Goal: Transaction & Acquisition: Purchase product/service

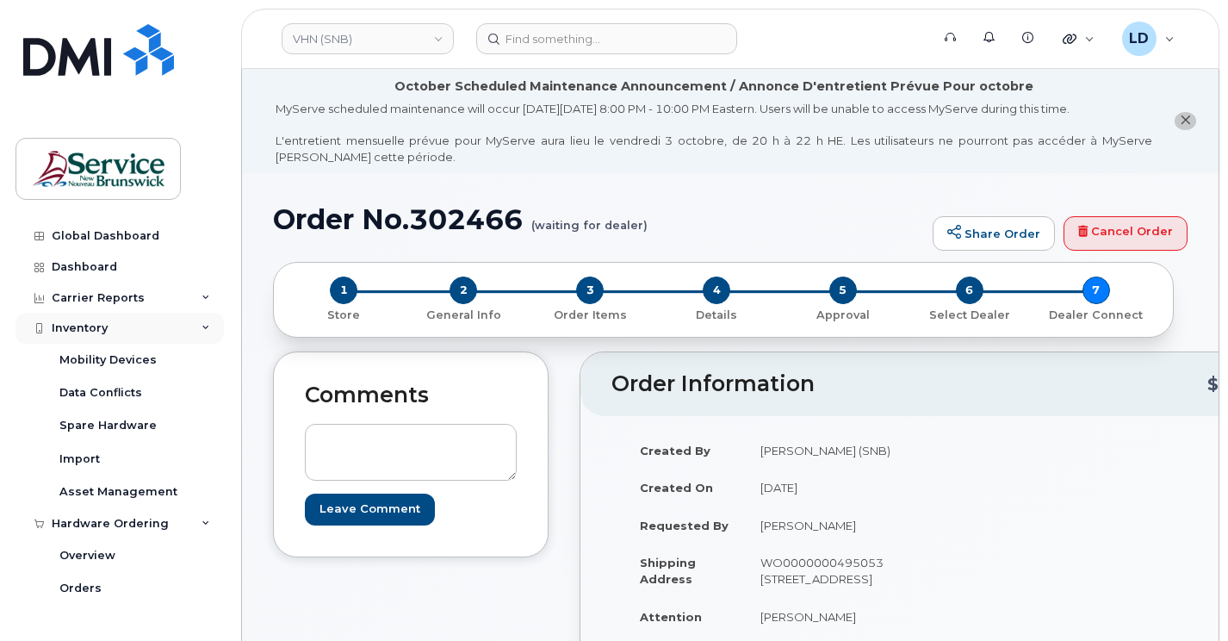
click at [74, 328] on div "Inventory" at bounding box center [80, 328] width 56 height 14
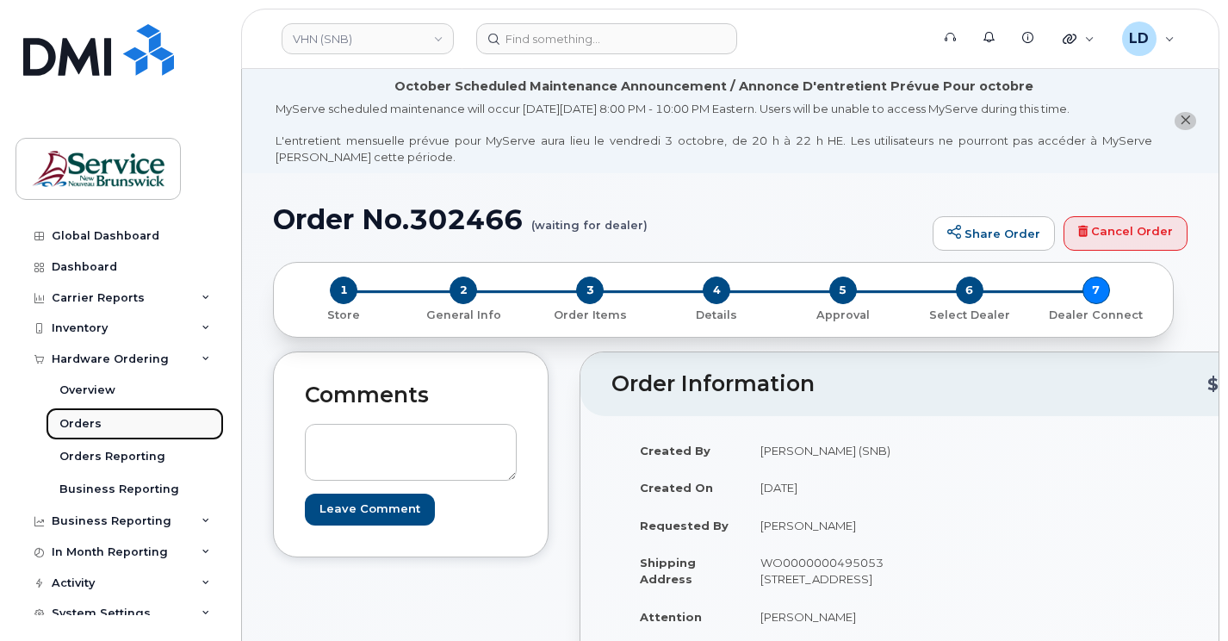
click at [71, 416] on div "Orders" at bounding box center [80, 424] width 42 height 16
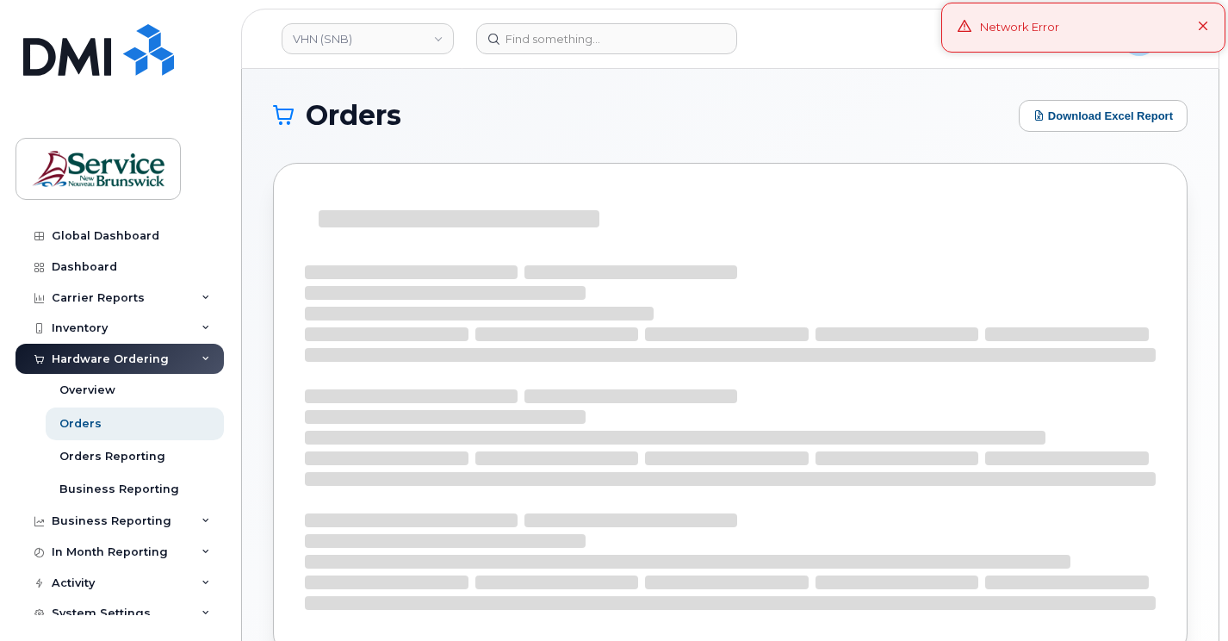
click at [1204, 29] on icon at bounding box center [1203, 27] width 11 height 11
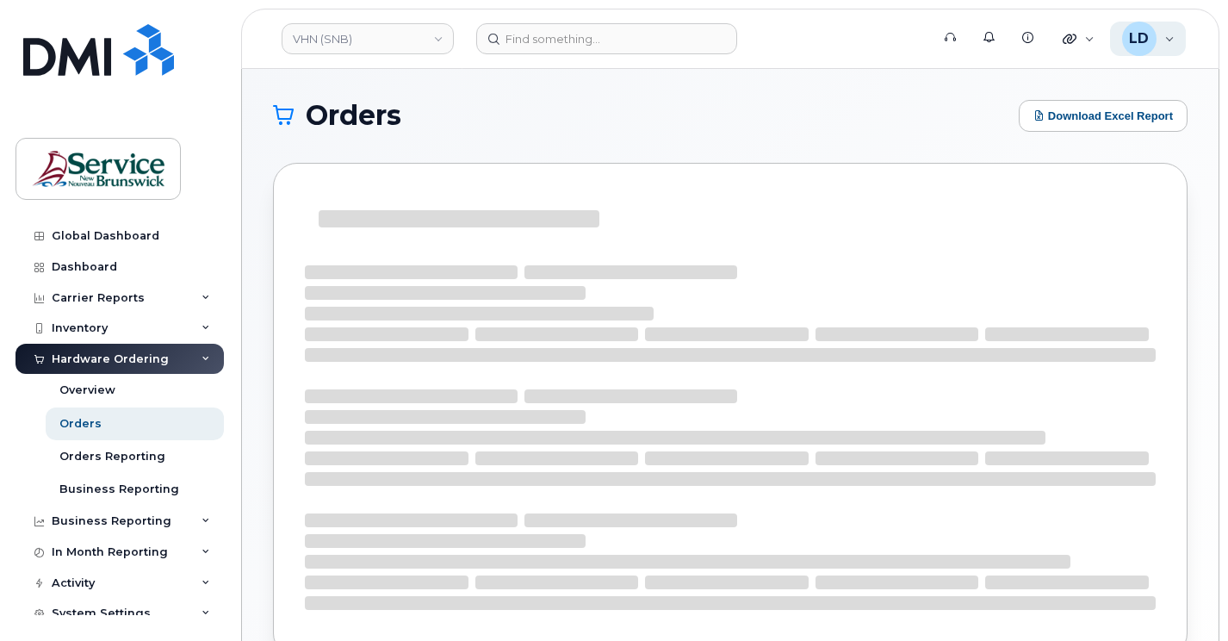
click at [1141, 40] on span "LD" at bounding box center [1139, 38] width 20 height 21
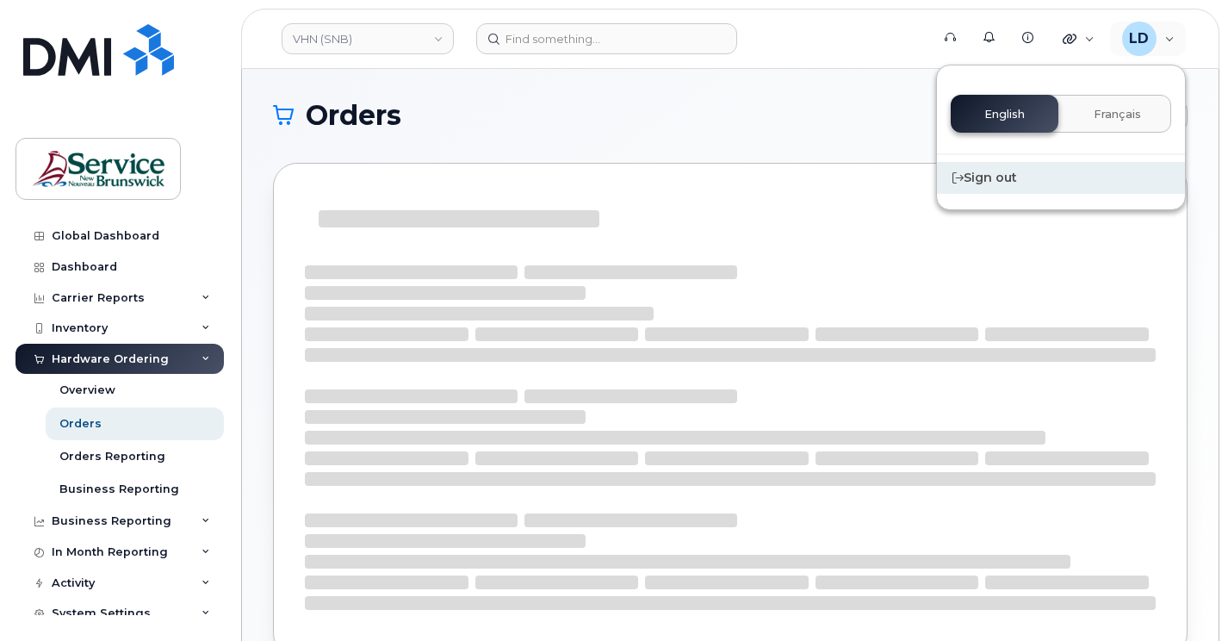
click at [967, 179] on div "Sign out" at bounding box center [1061, 178] width 248 height 32
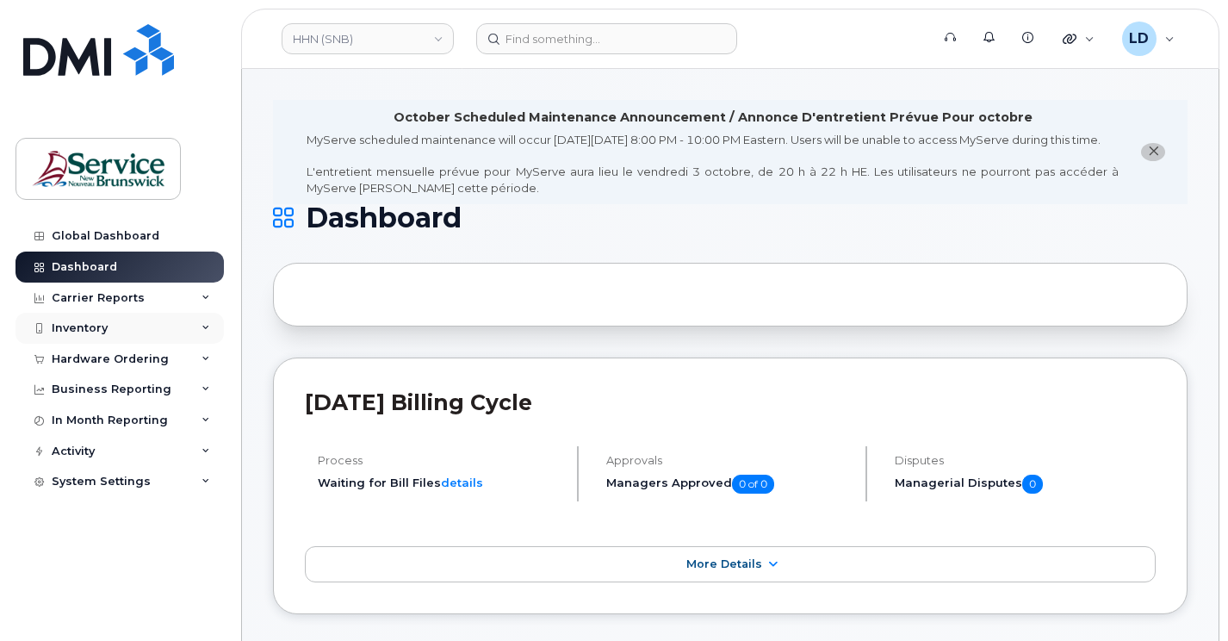
click at [83, 327] on div "Inventory" at bounding box center [80, 328] width 56 height 14
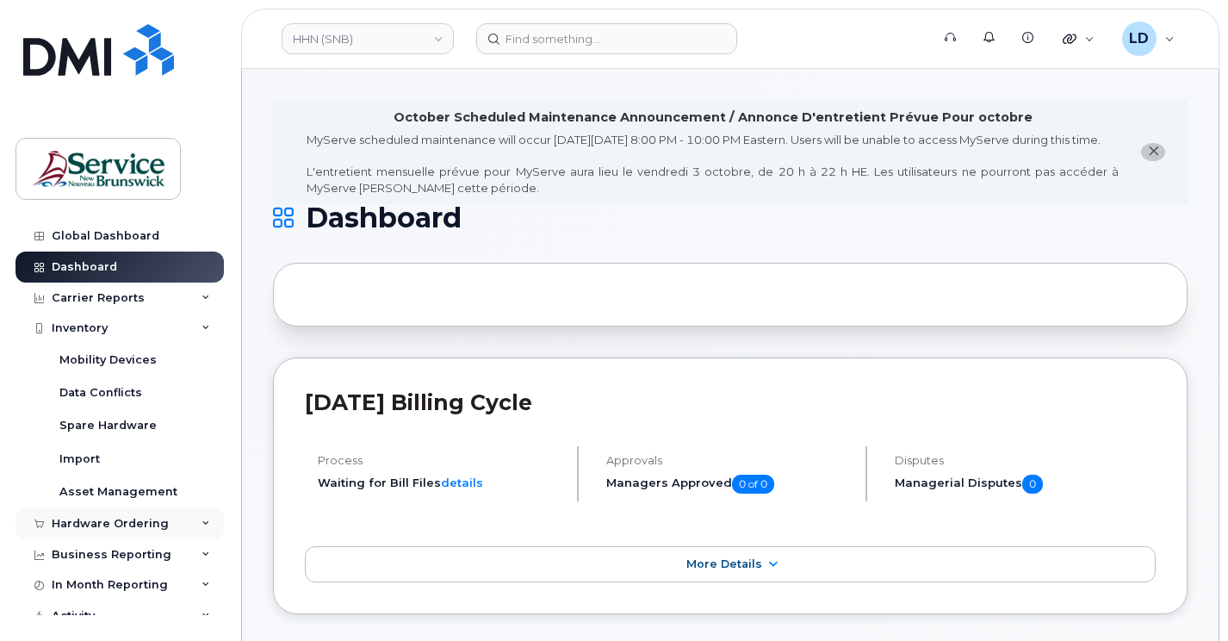
click at [72, 519] on div "Hardware Ordering" at bounding box center [110, 524] width 117 height 14
click at [72, 588] on div "Orders" at bounding box center [80, 589] width 42 height 16
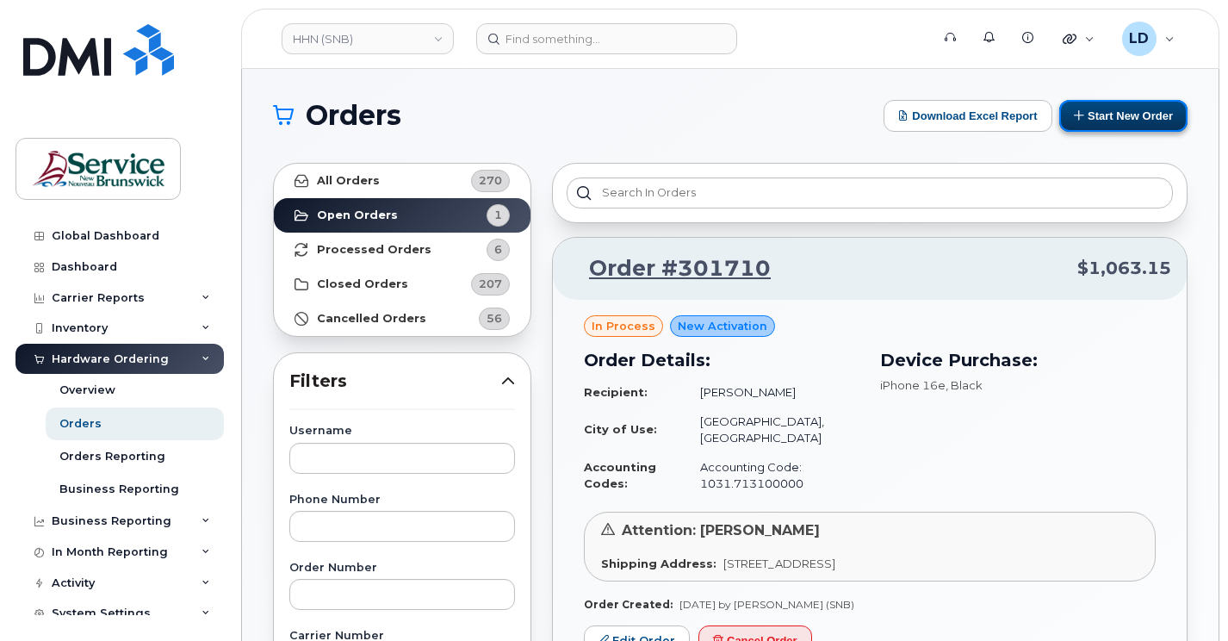
click at [1108, 112] on button "Start New Order" at bounding box center [1124, 116] width 128 height 32
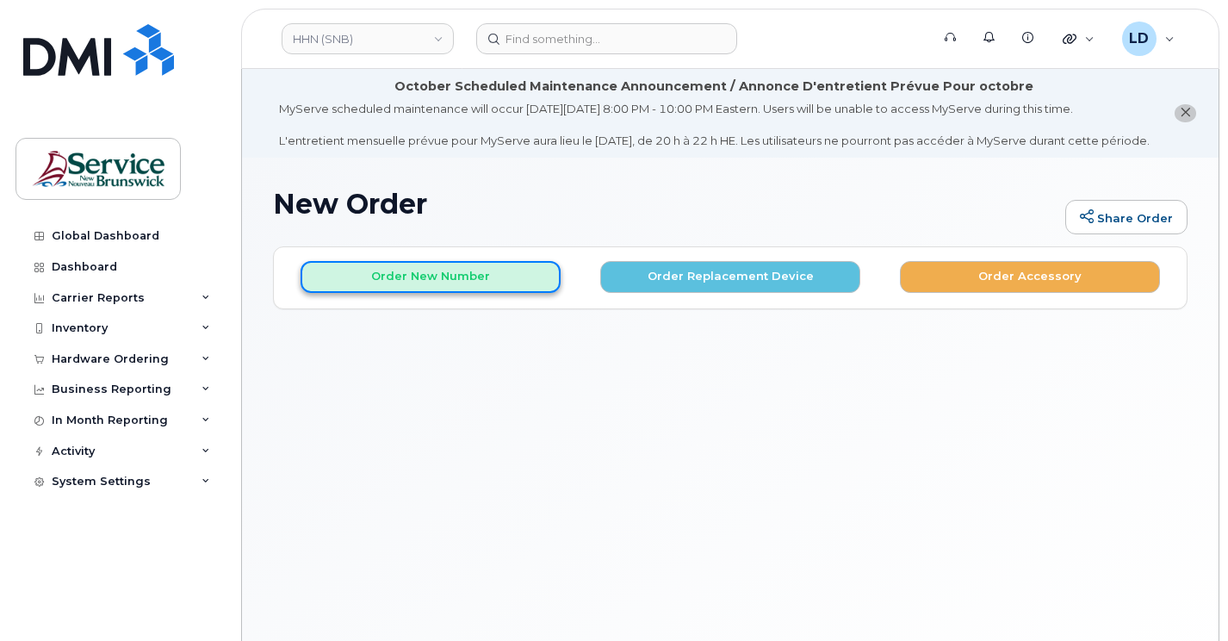
click at [379, 293] on button "Order New Number" at bounding box center [431, 277] width 260 height 32
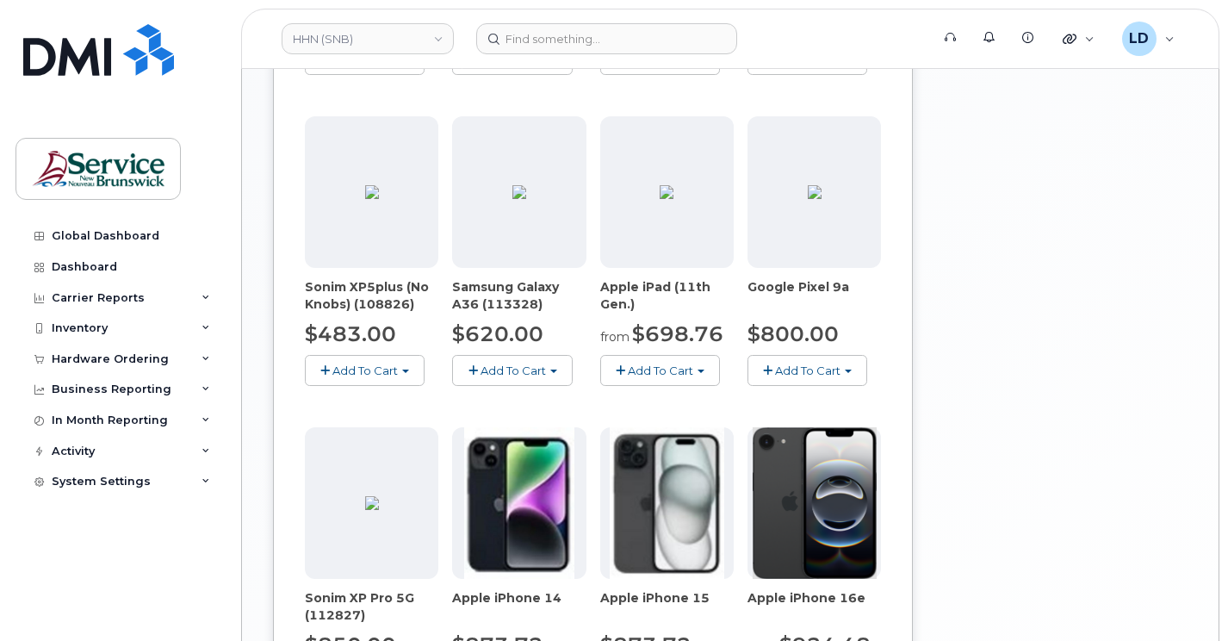
scroll to position [1034, 0]
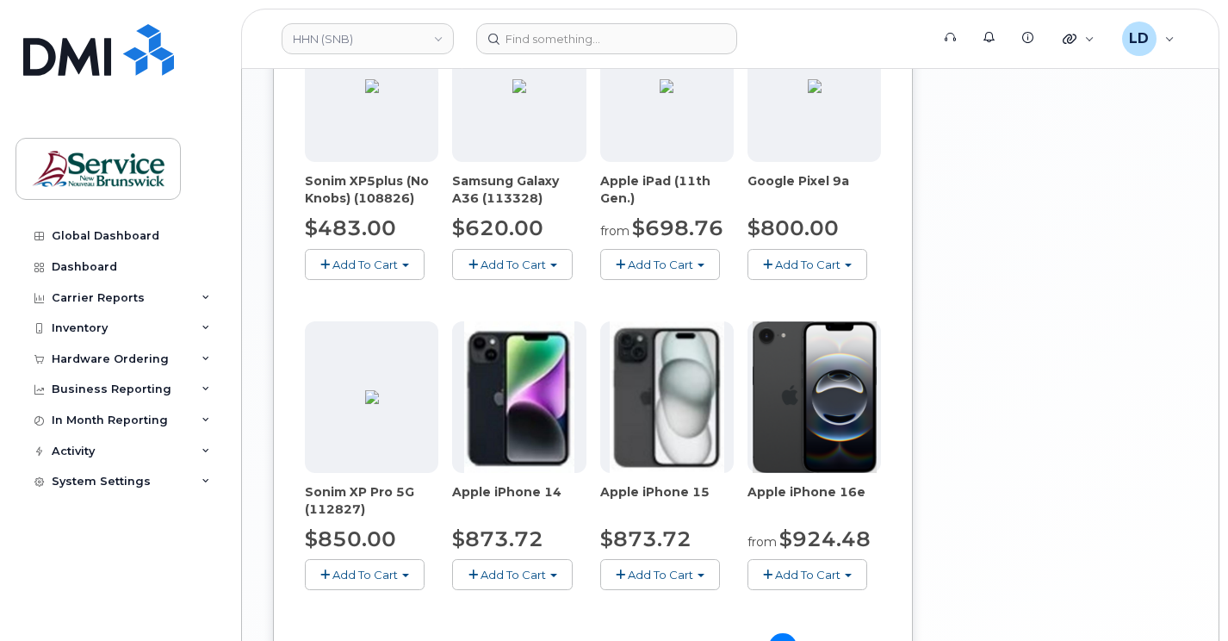
click at [811, 582] on span "Add To Cart" at bounding box center [807, 575] width 65 height 14
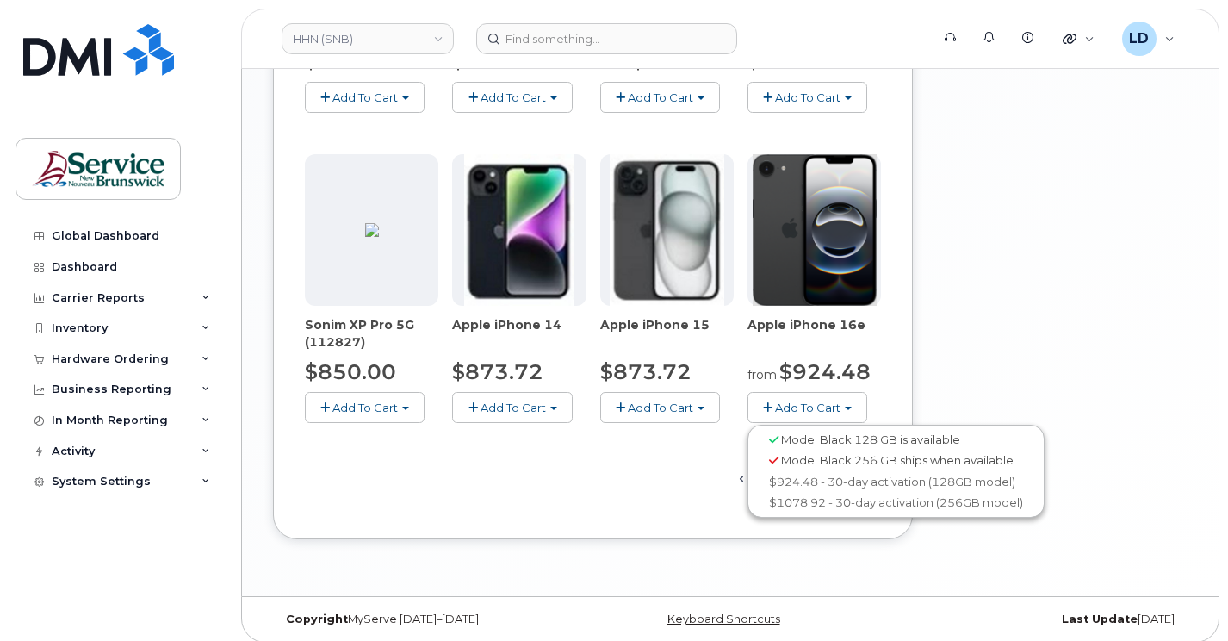
scroll to position [1206, 0]
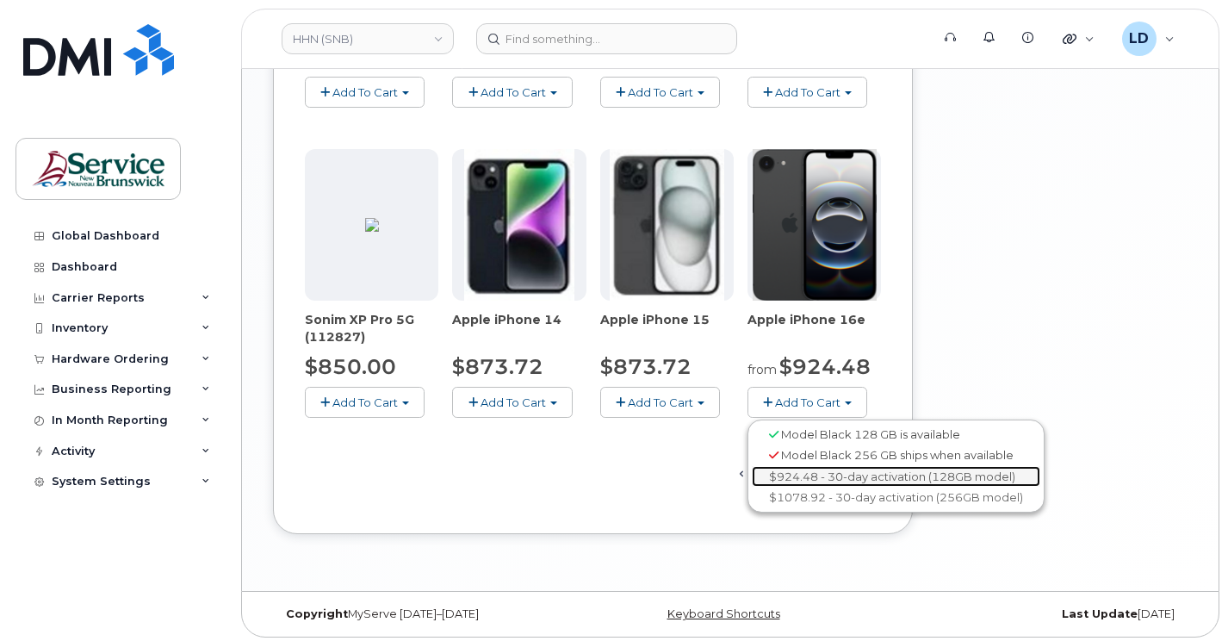
click at [809, 487] on link "$924.48 - 30-day activation (128GB model)" at bounding box center [896, 477] width 289 height 22
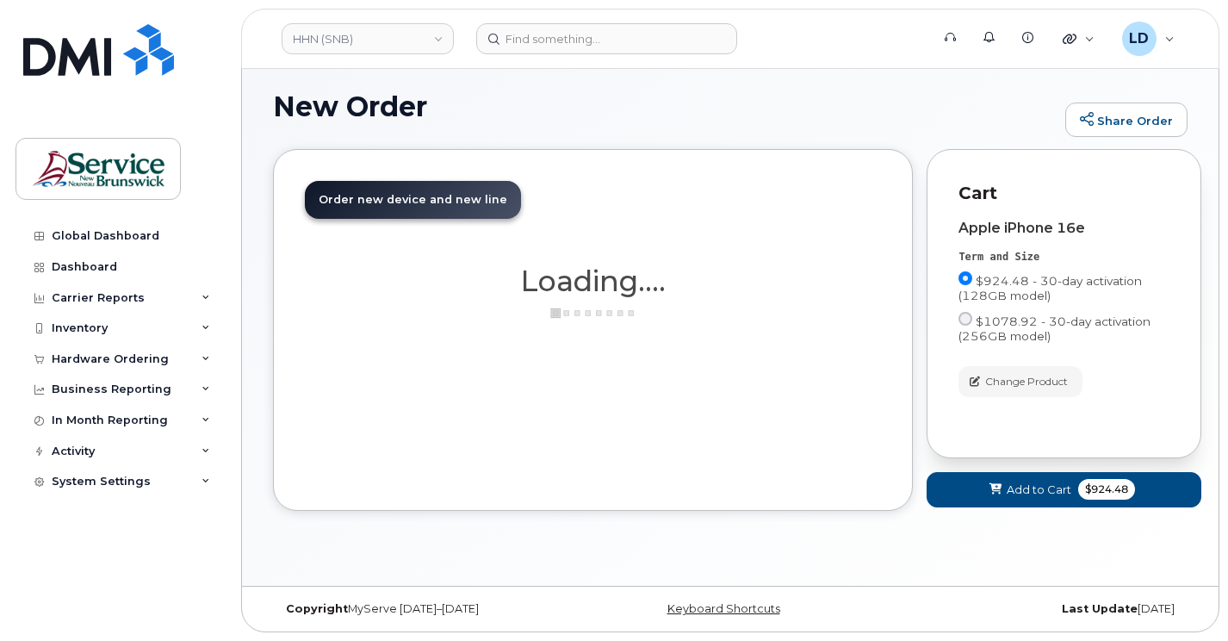
scroll to position [113, 0]
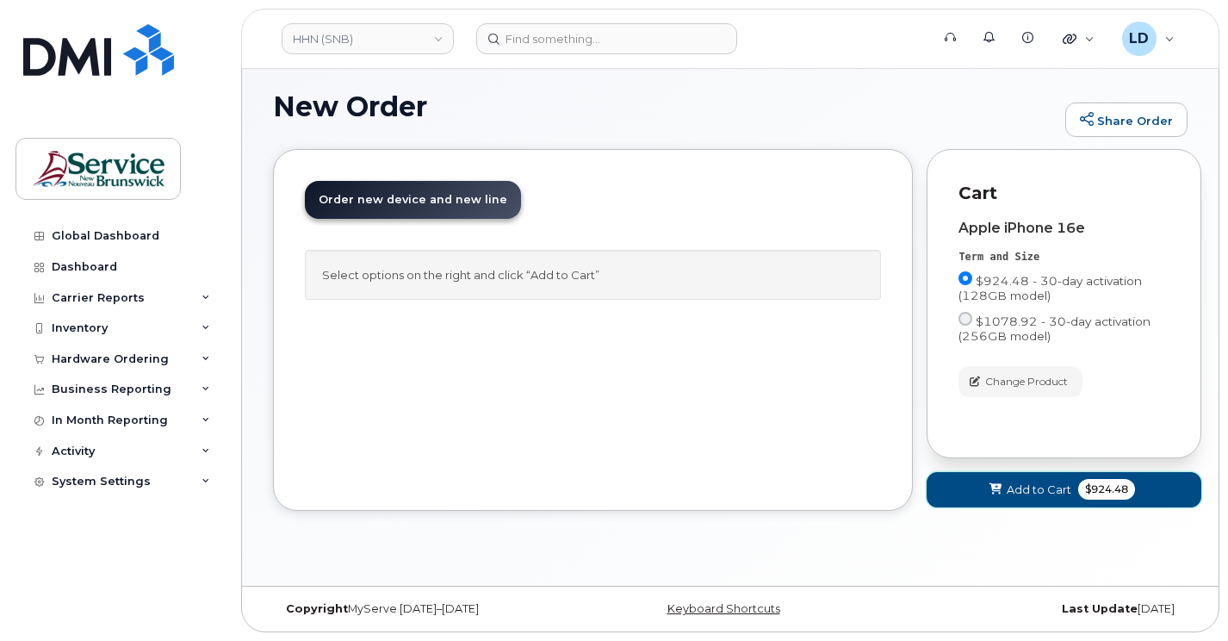
click at [1039, 487] on span "Add to Cart" at bounding box center [1039, 490] width 65 height 16
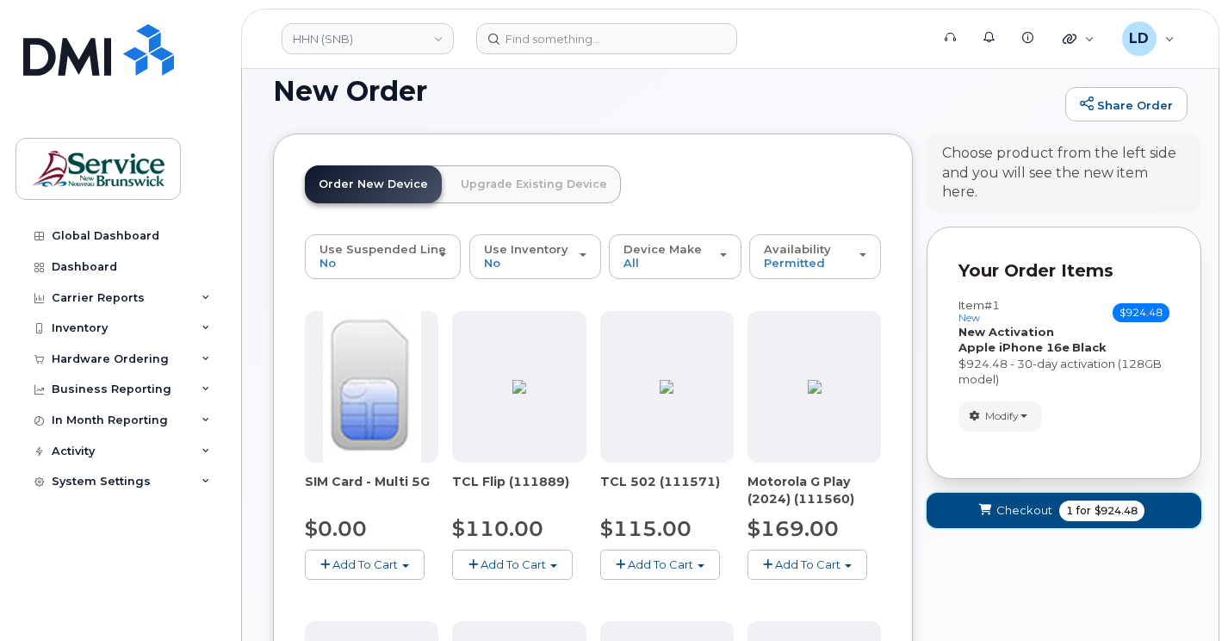
click at [1014, 506] on span "Checkout" at bounding box center [1025, 510] width 56 height 16
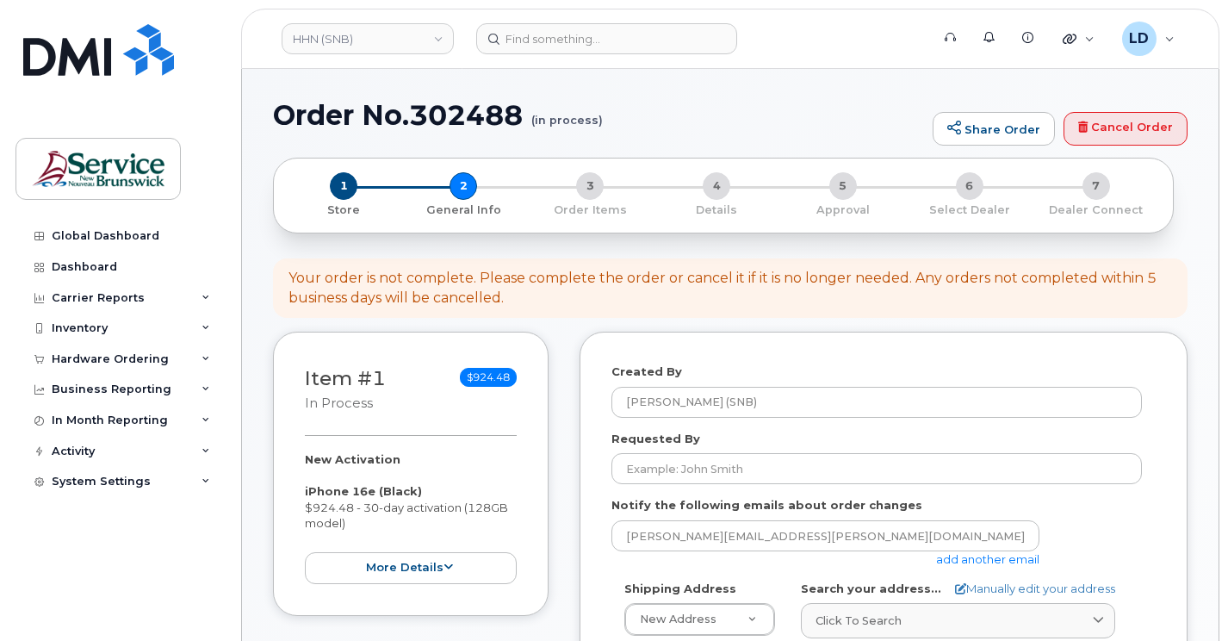
select select
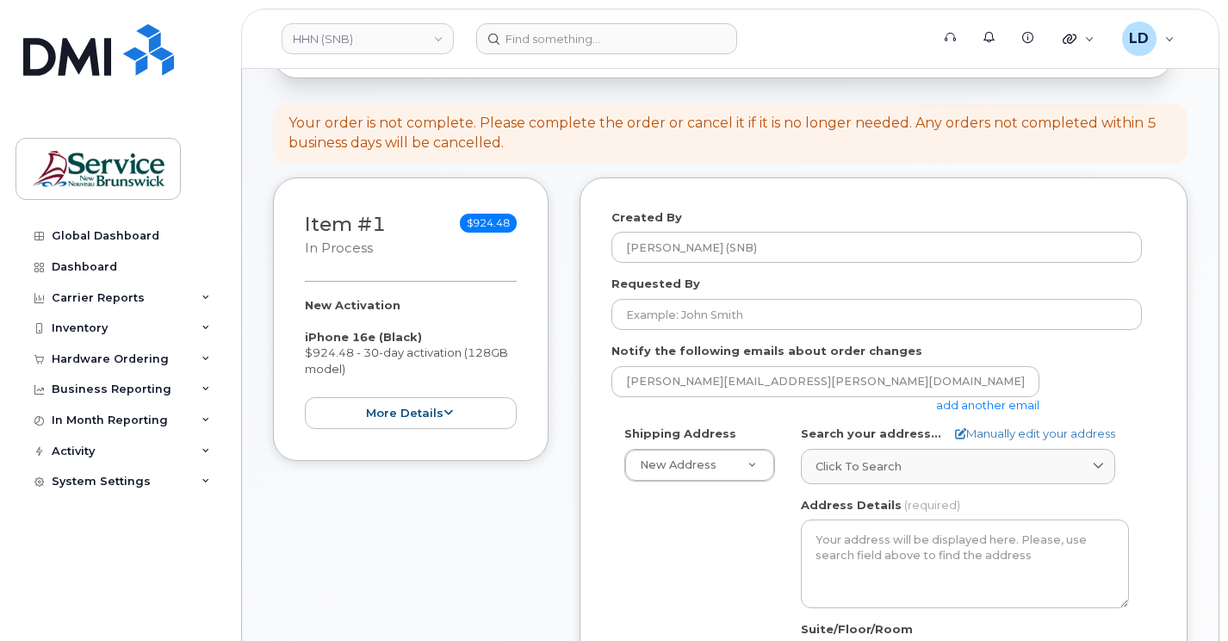
scroll to position [258, 0]
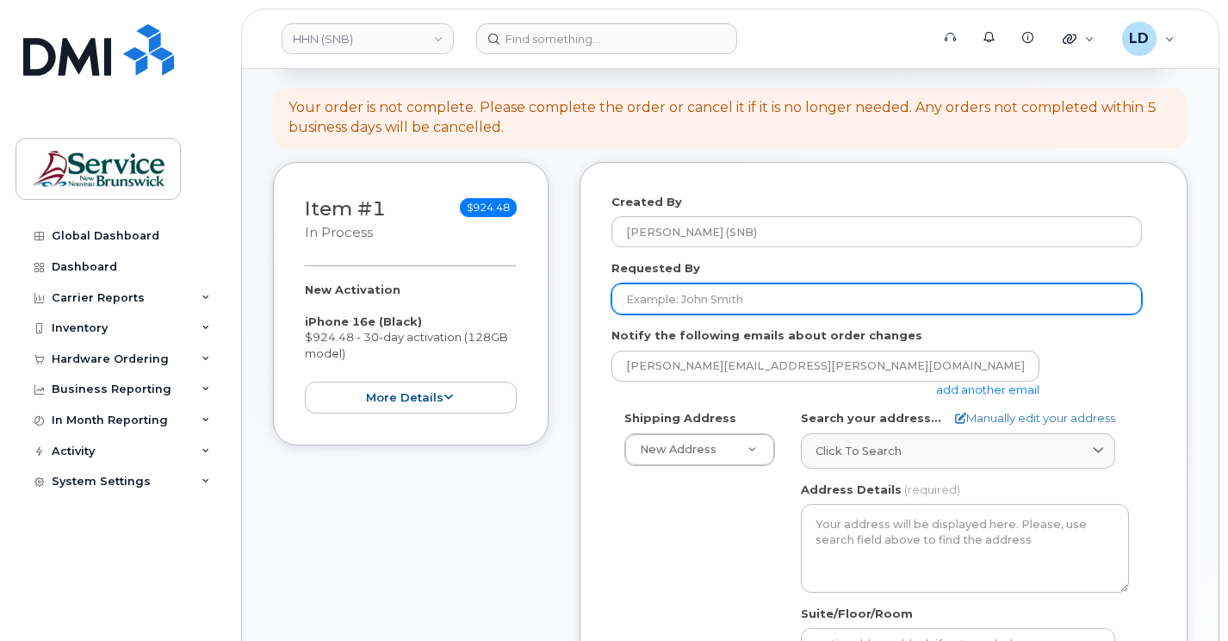
click at [637, 312] on input "Requested By" at bounding box center [877, 298] width 531 height 31
paste input "[PERSON_NAME]"
type input "[PERSON_NAME]"
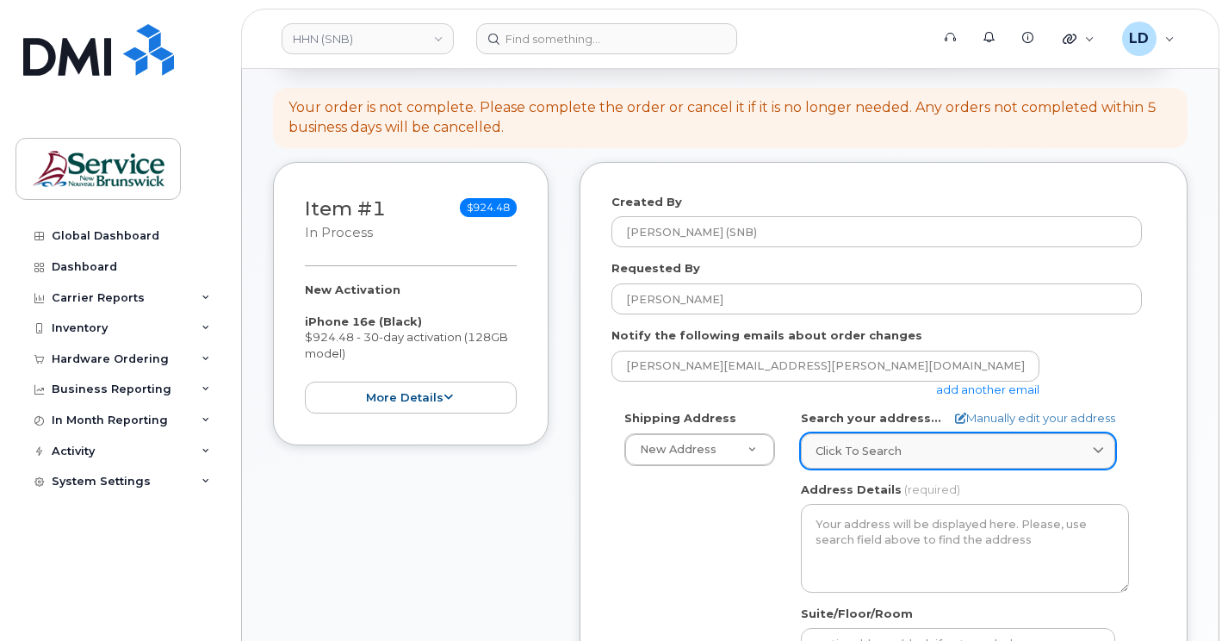
click at [850, 459] on span "Click to search" at bounding box center [859, 451] width 86 height 16
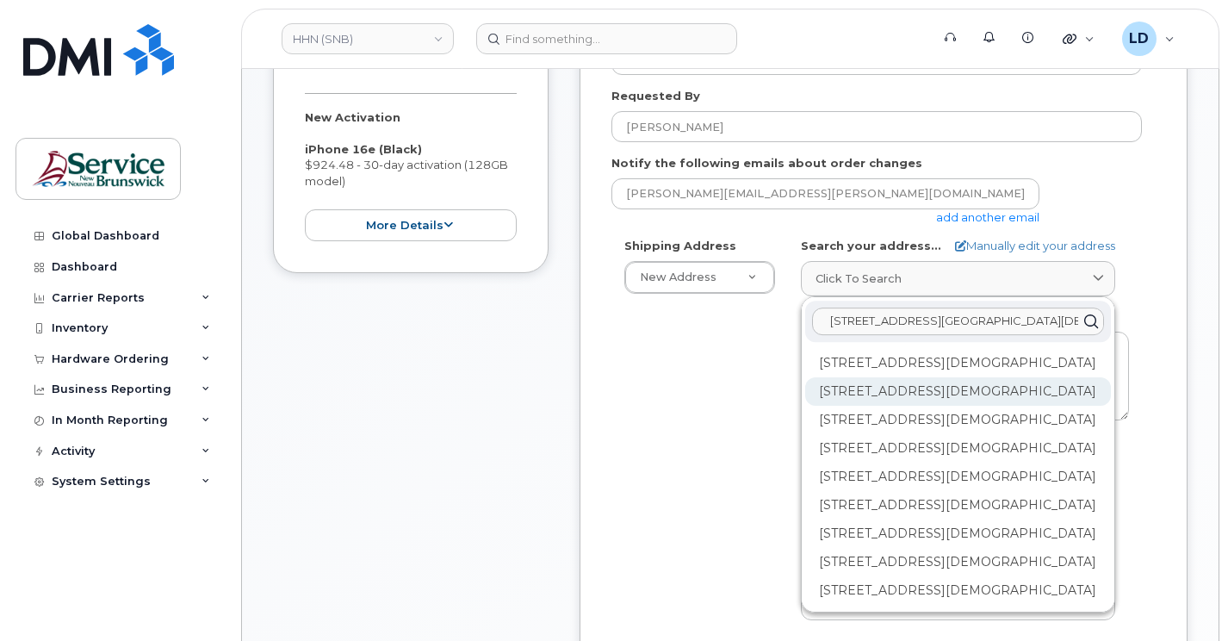
scroll to position [133, 0]
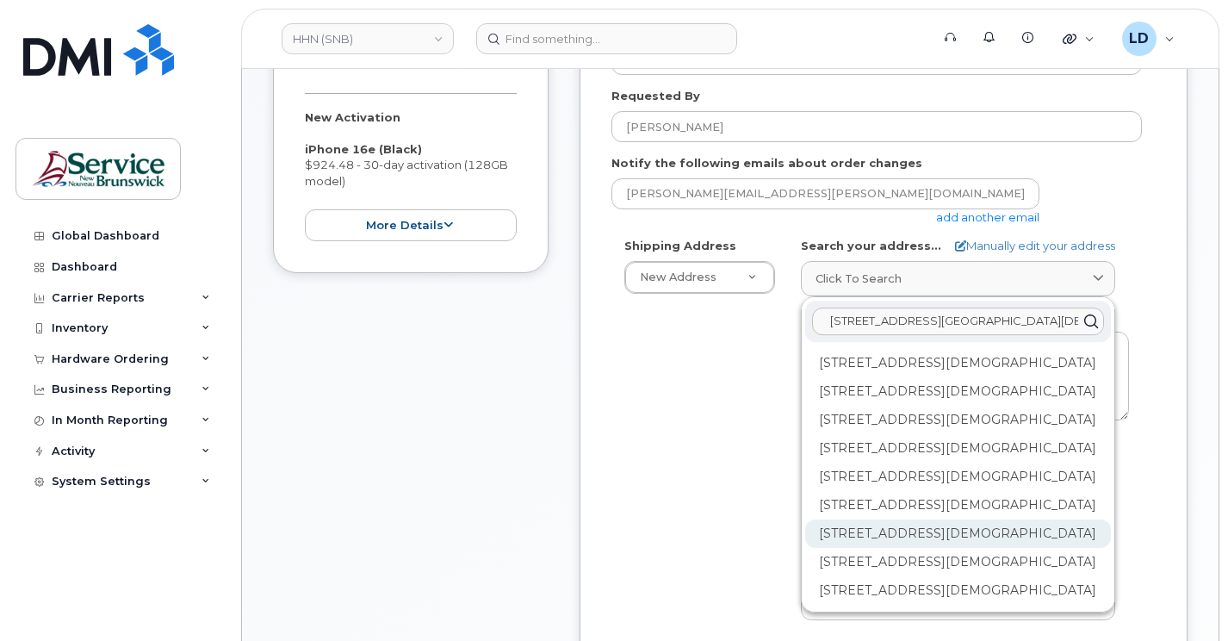
type input "[STREET_ADDRESS][GEOGRAPHIC_DATA][DEMOGRAPHIC_DATA]"
click at [830, 519] on div "[STREET_ADDRESS][DEMOGRAPHIC_DATA]" at bounding box center [959, 533] width 306 height 28
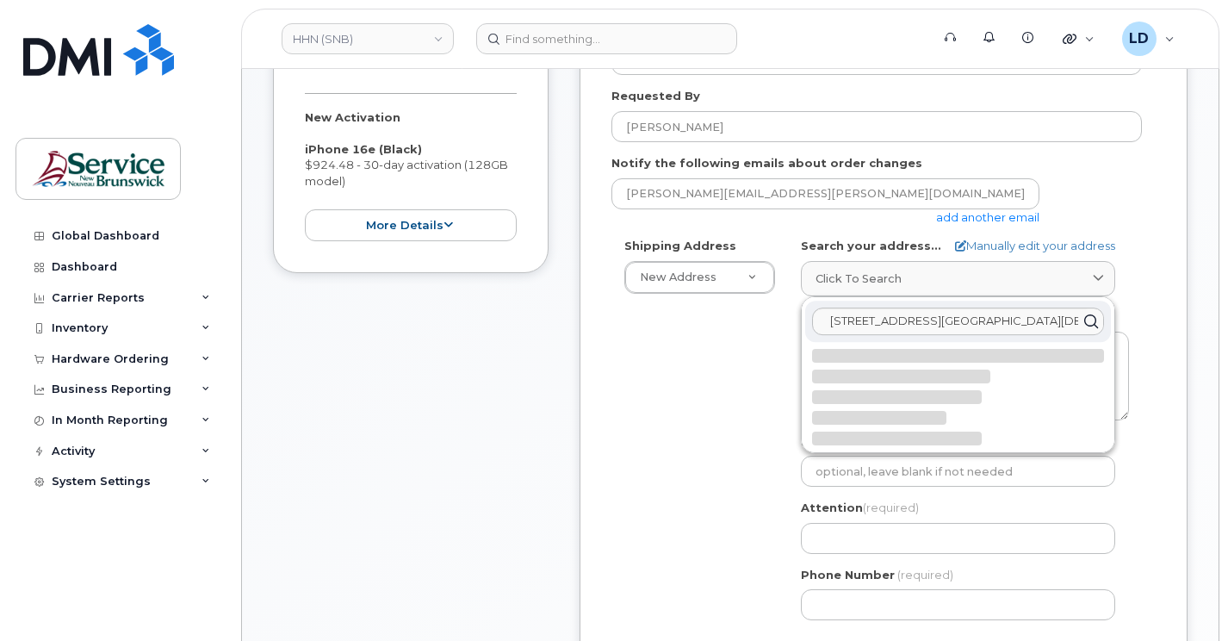
select select
type textarea "202-15 Rue De l'Église EDMUNDSTON NB E3V 1J3 CANADA"
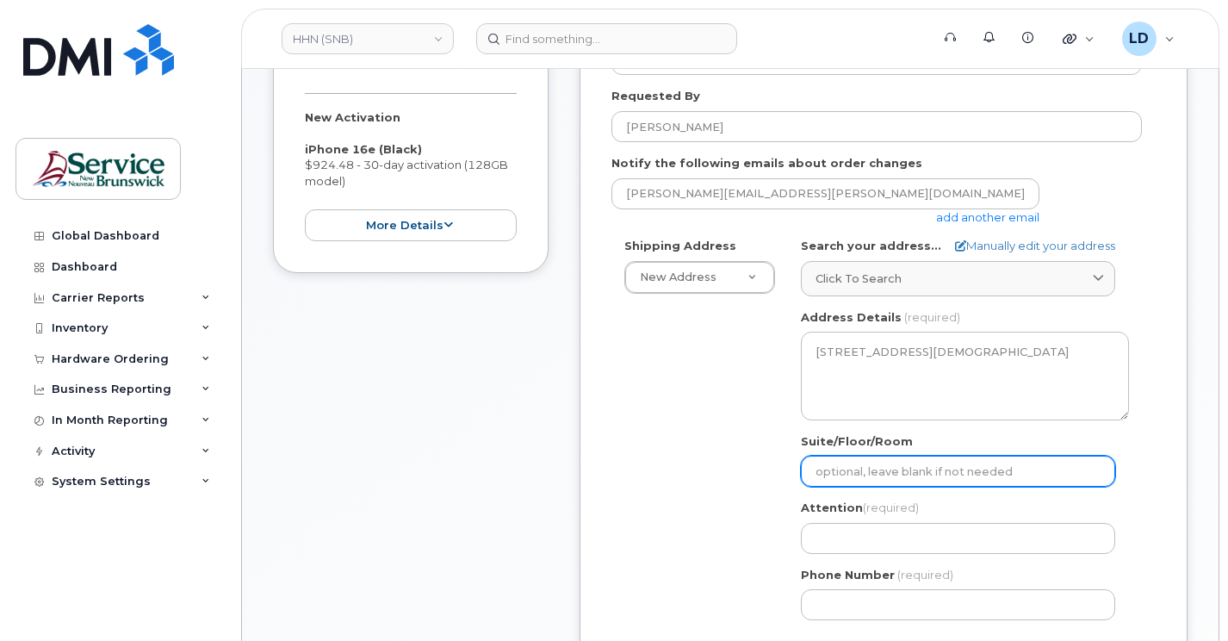
click at [830, 481] on input "Suite/Floor/Room" at bounding box center [958, 471] width 314 height 31
click at [831, 487] on input "Suite/Floor/Room" at bounding box center [958, 471] width 314 height 31
paste input "WO0000000494593"
select select
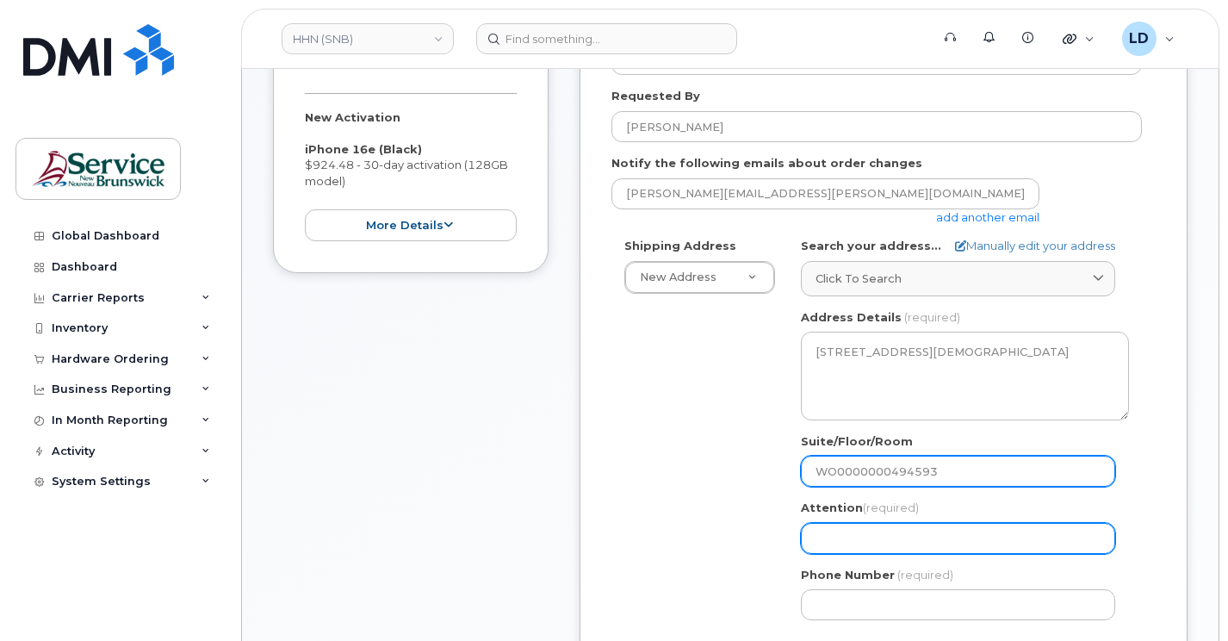
type input "WO0000000494593"
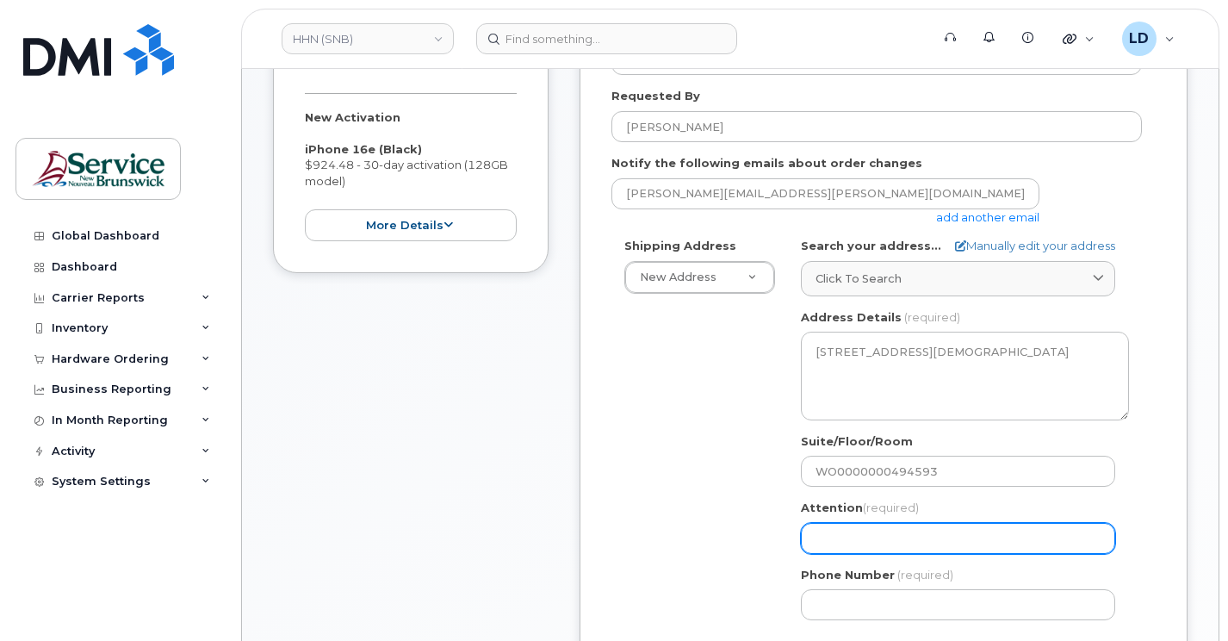
click at [834, 554] on input "Attention (required)" at bounding box center [958, 538] width 314 height 31
select select
type input "d"
select select
type input "da"
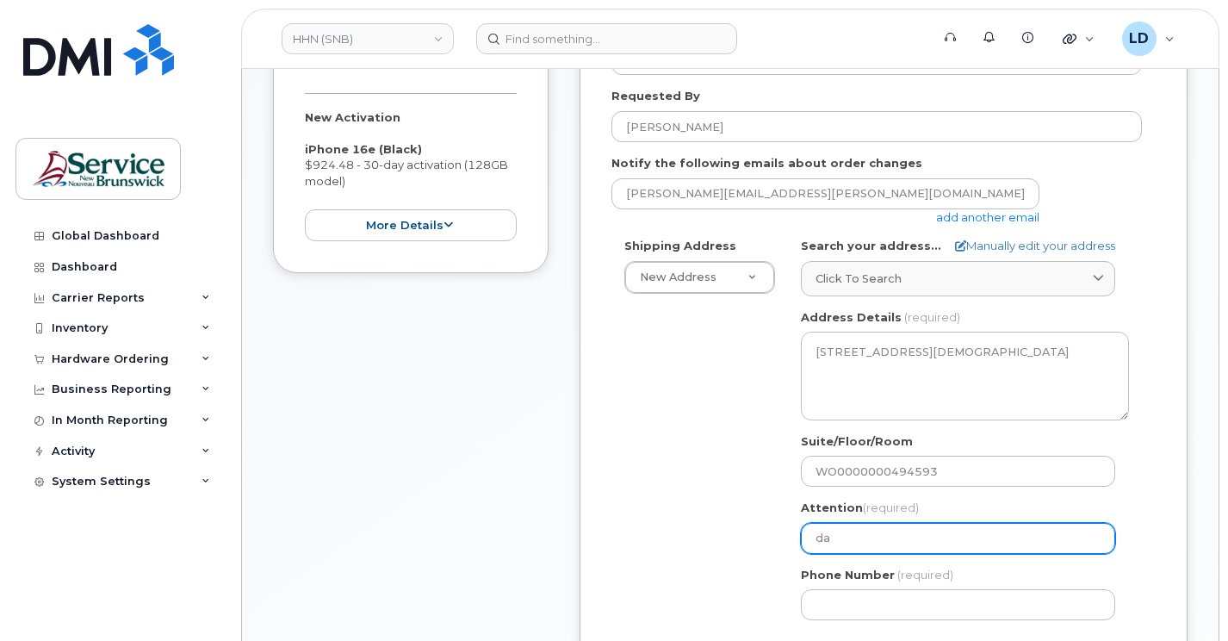
select select
type input "dan"
select select
type input "dani"
select select
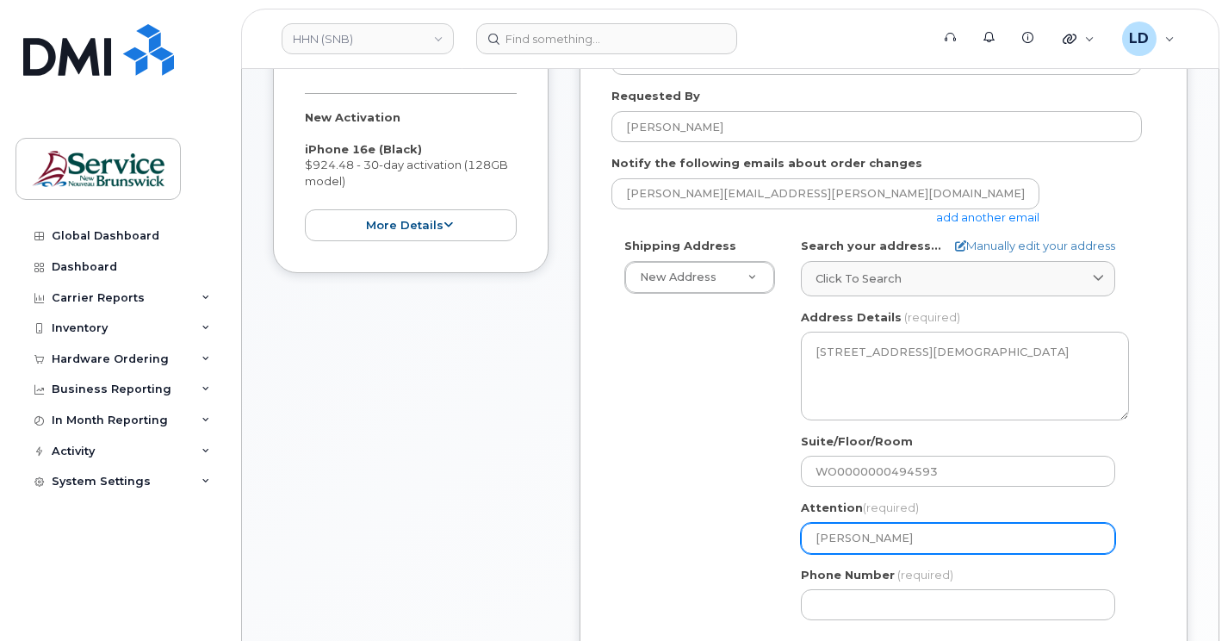
type input "danie"
select select
type input "daniel"
select select
type input "danie"
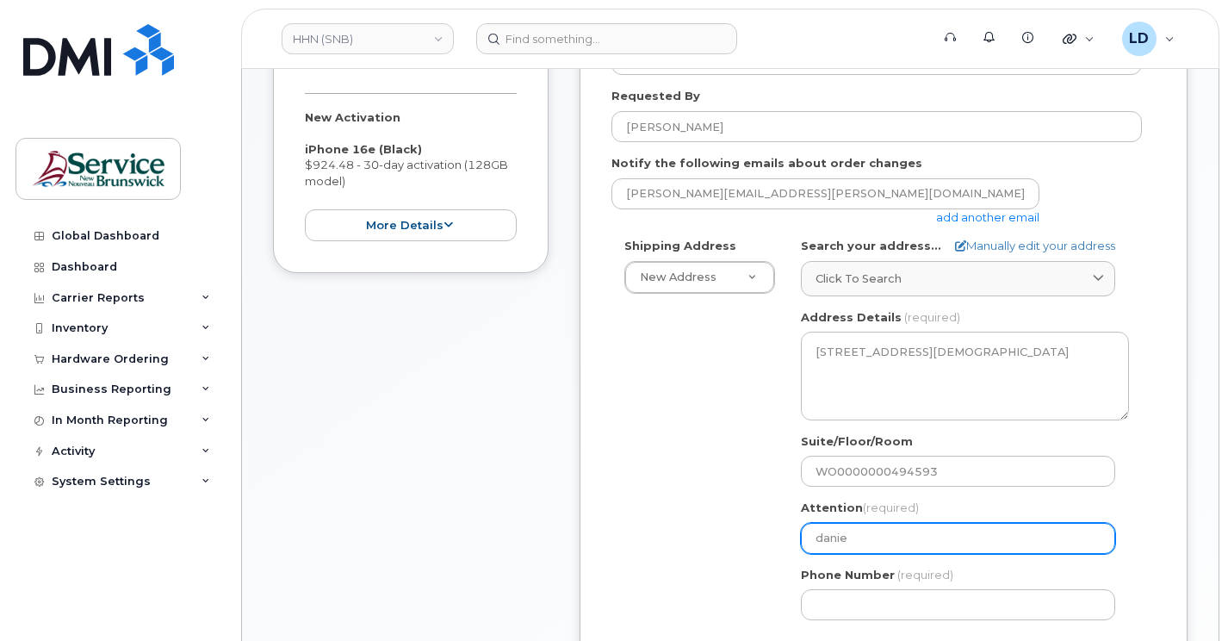
select select
type input "dani"
select select
type input "dan"
select select
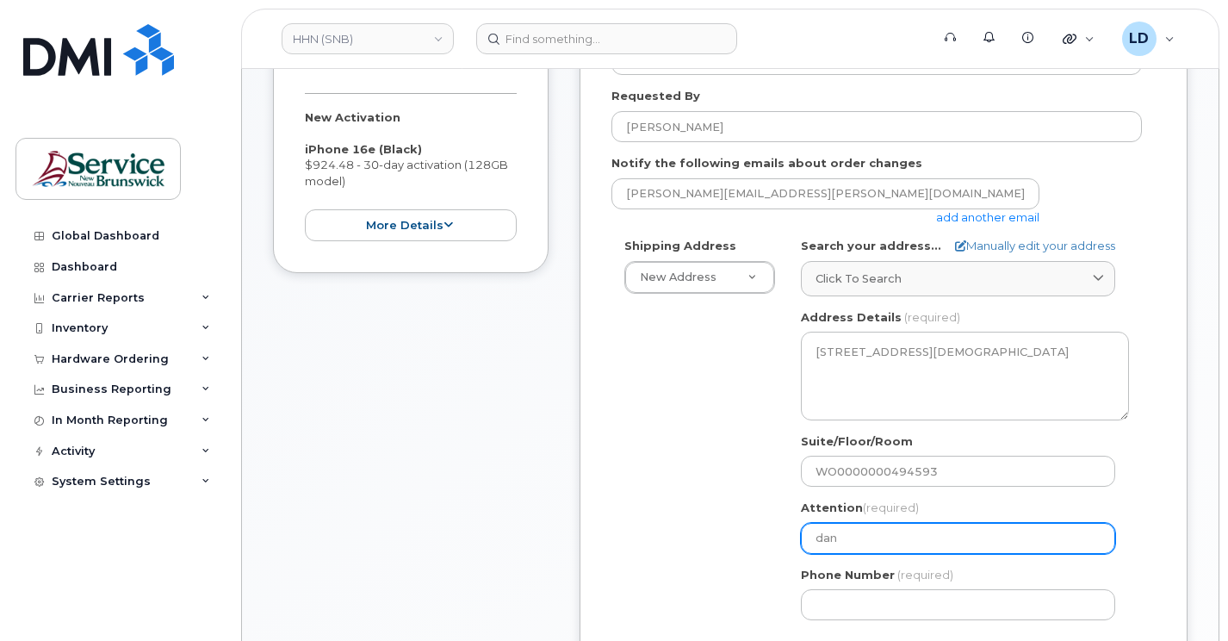
type input "da"
select select
type input "d"
select select
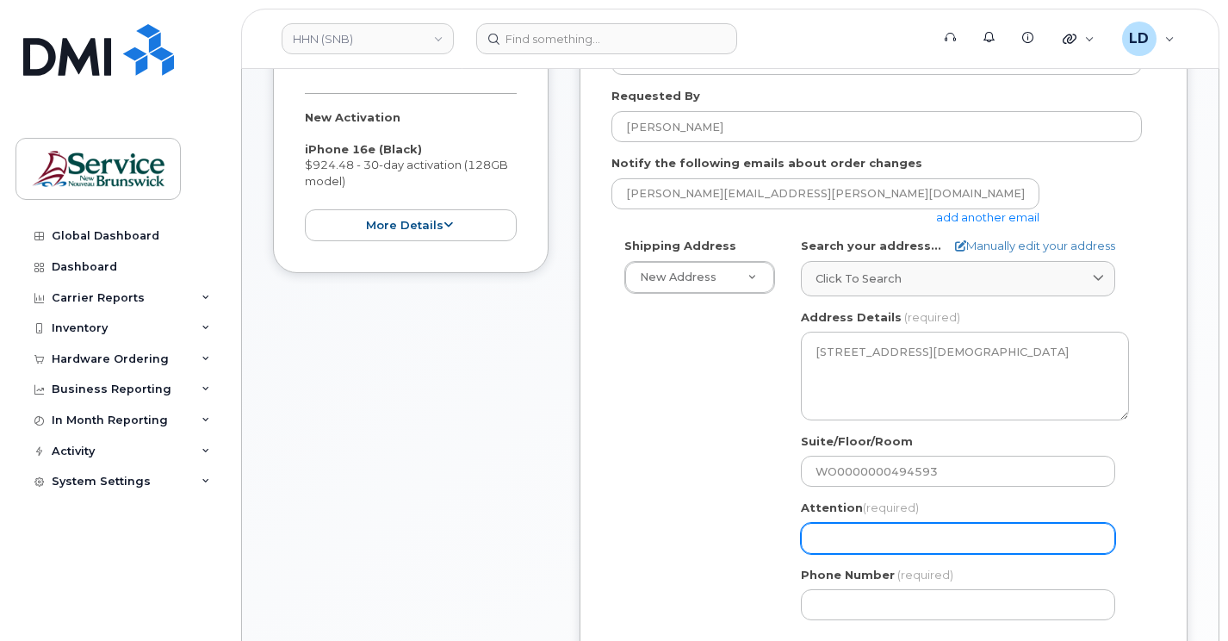
type input "D"
select select
type input "Da"
select select
type input "Dan"
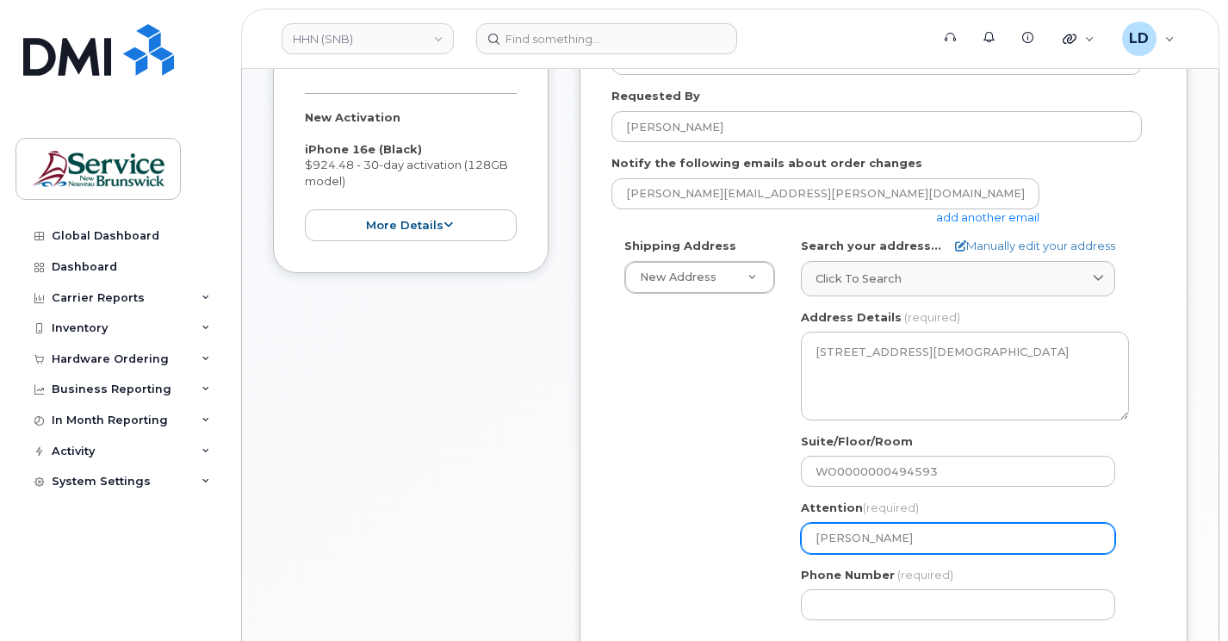
select select
type input "Dani"
select select
type input "Danie"
select select
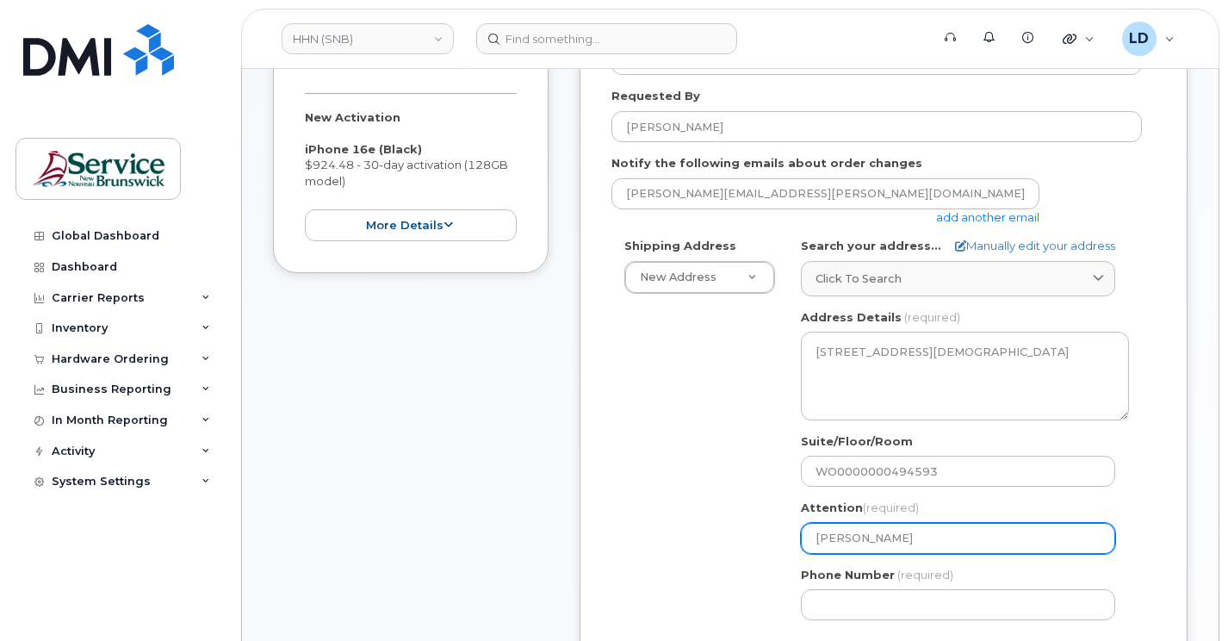
type input "Daniel"
select select
type input "Daniel L"
select select
type input "Daniel Le"
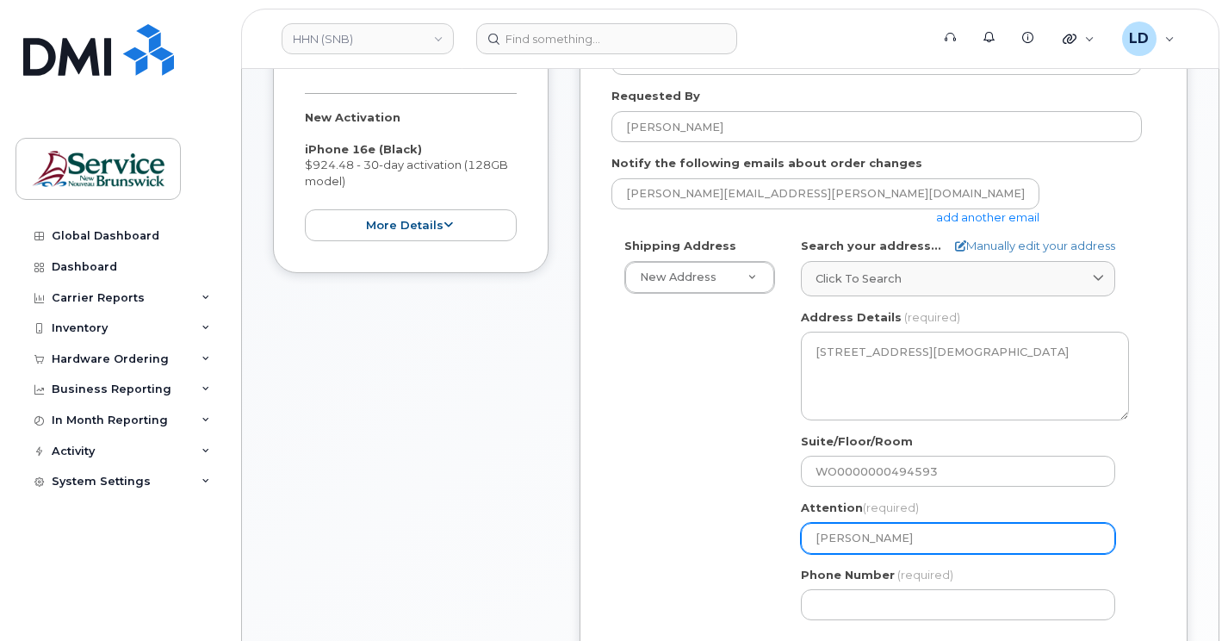
select select
type input "Daniel Lev"
select select
type input "Daniel Leve"
select select
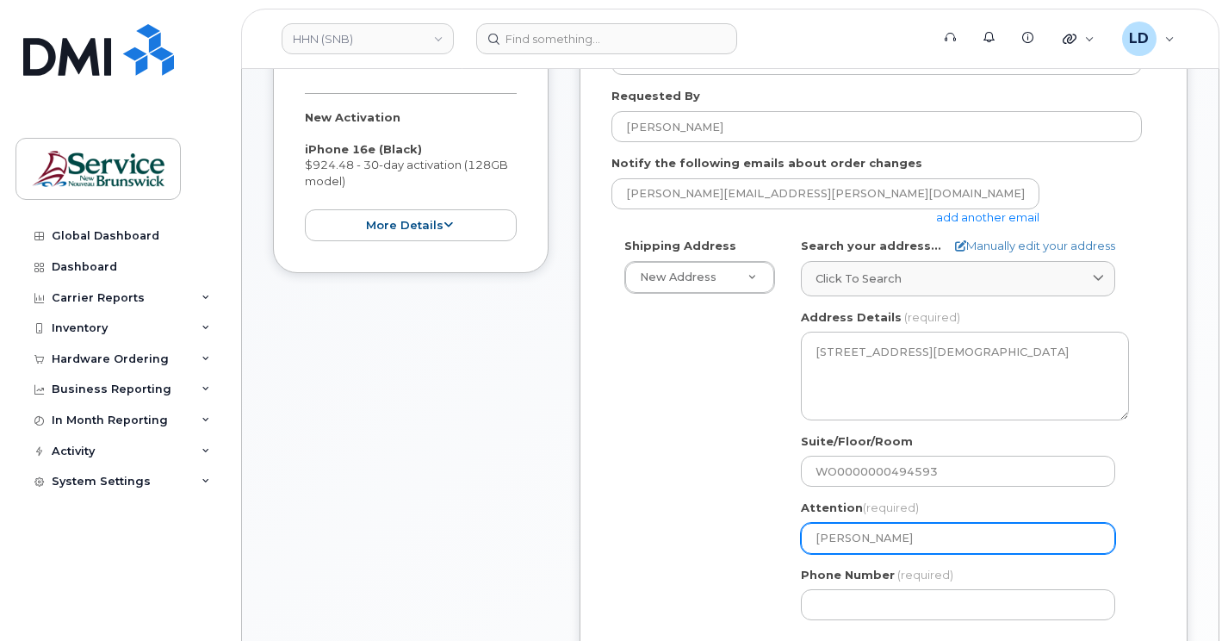
type input "Daniel Leves"
select select
type input "Daniel Levesq"
select select
type input "Daniel Levesqu"
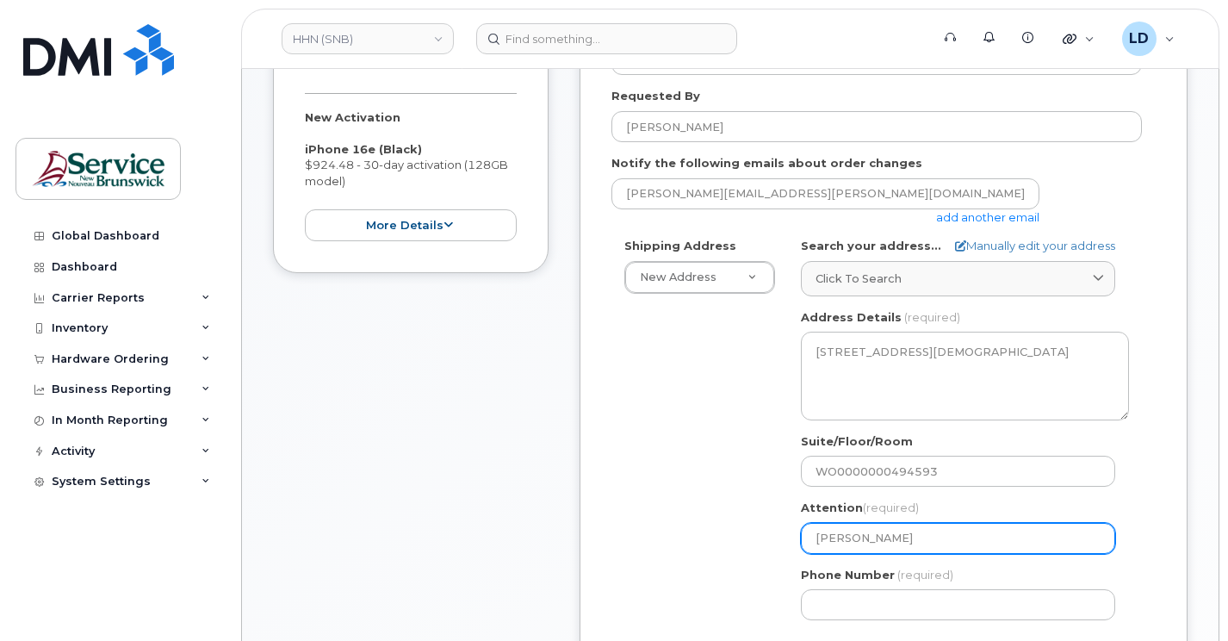
select select
type input "[PERSON_NAME]"
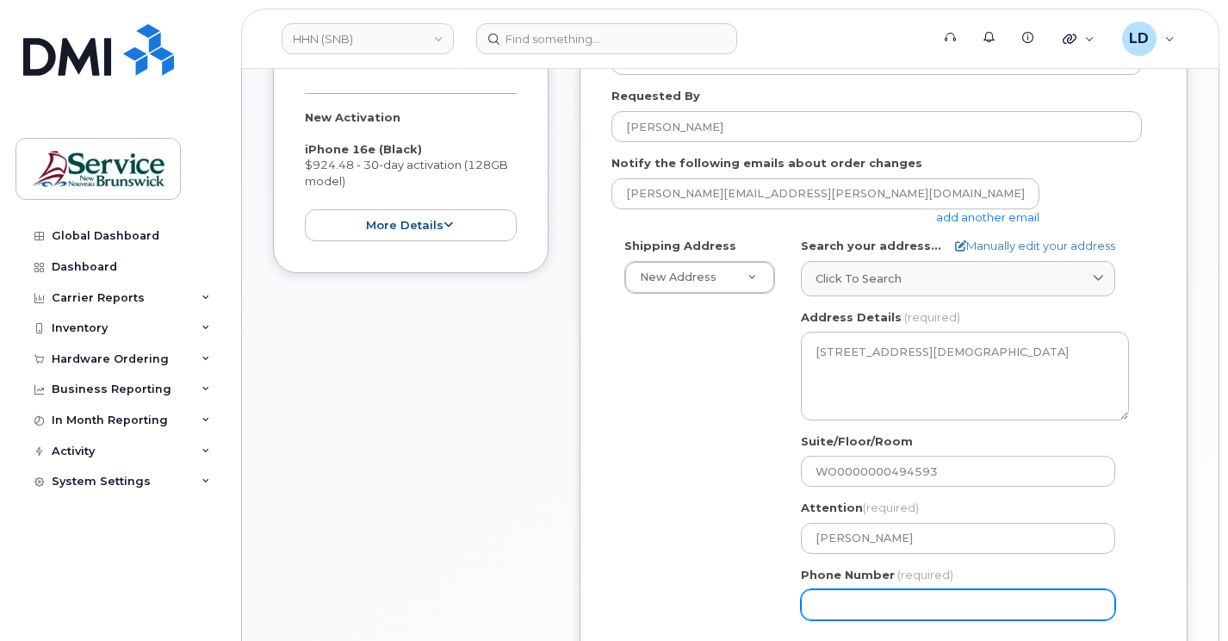
click at [820, 620] on input "Phone Number" at bounding box center [958, 604] width 314 height 31
type input "5068383572"
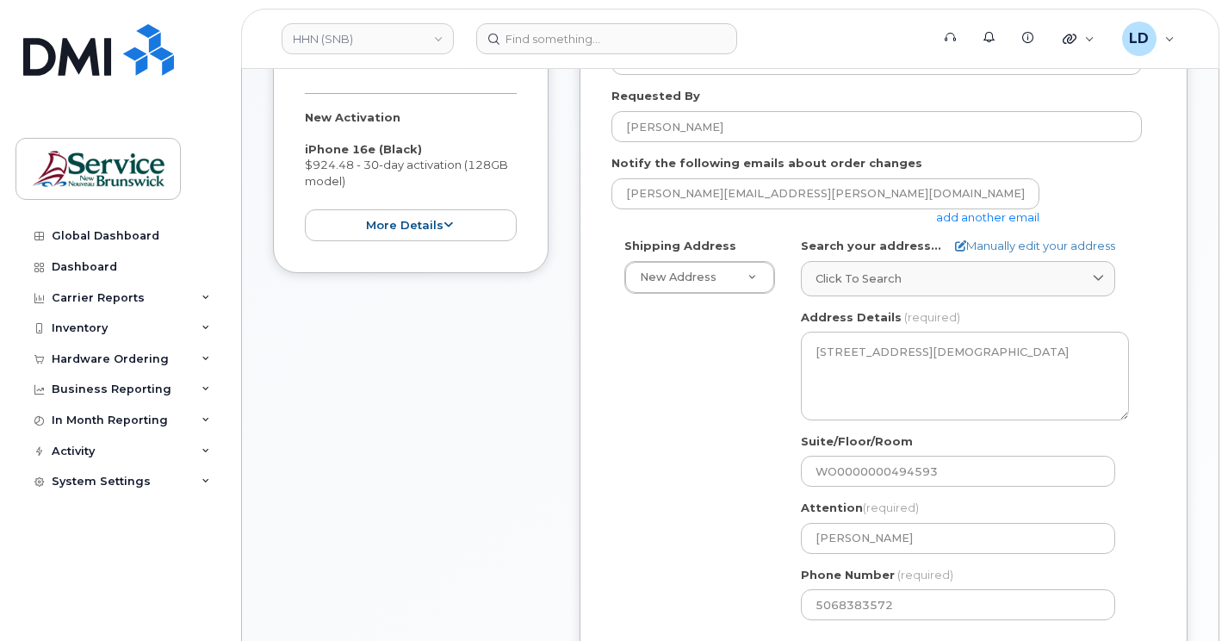
type input "202-15 Rue De l'Église"
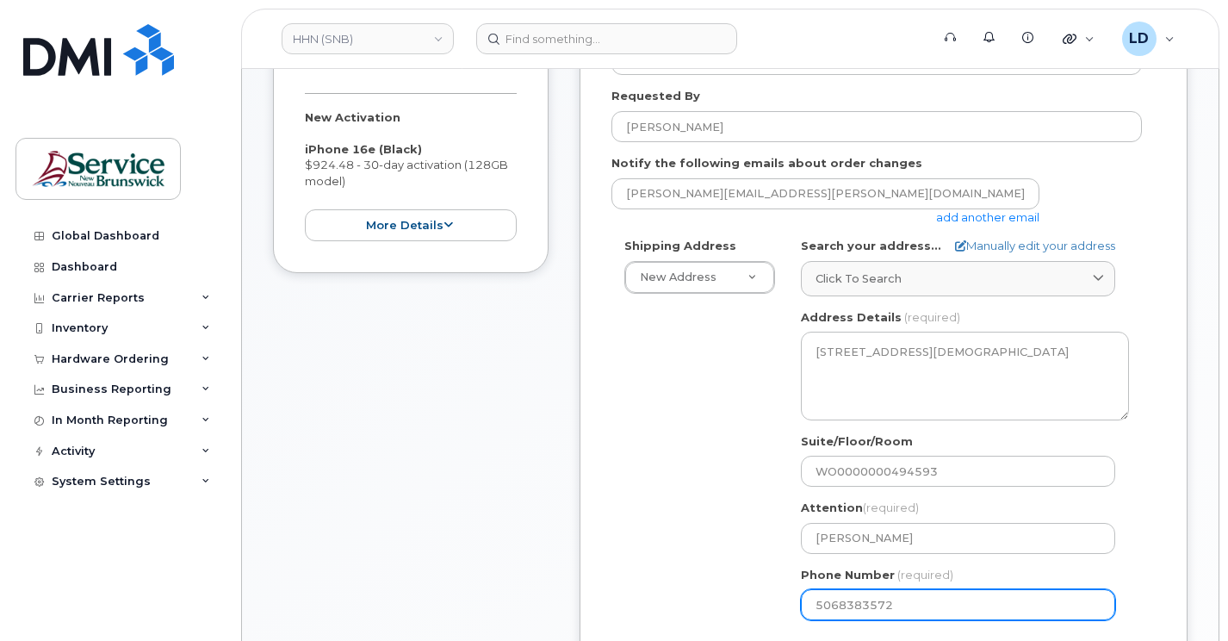
select select
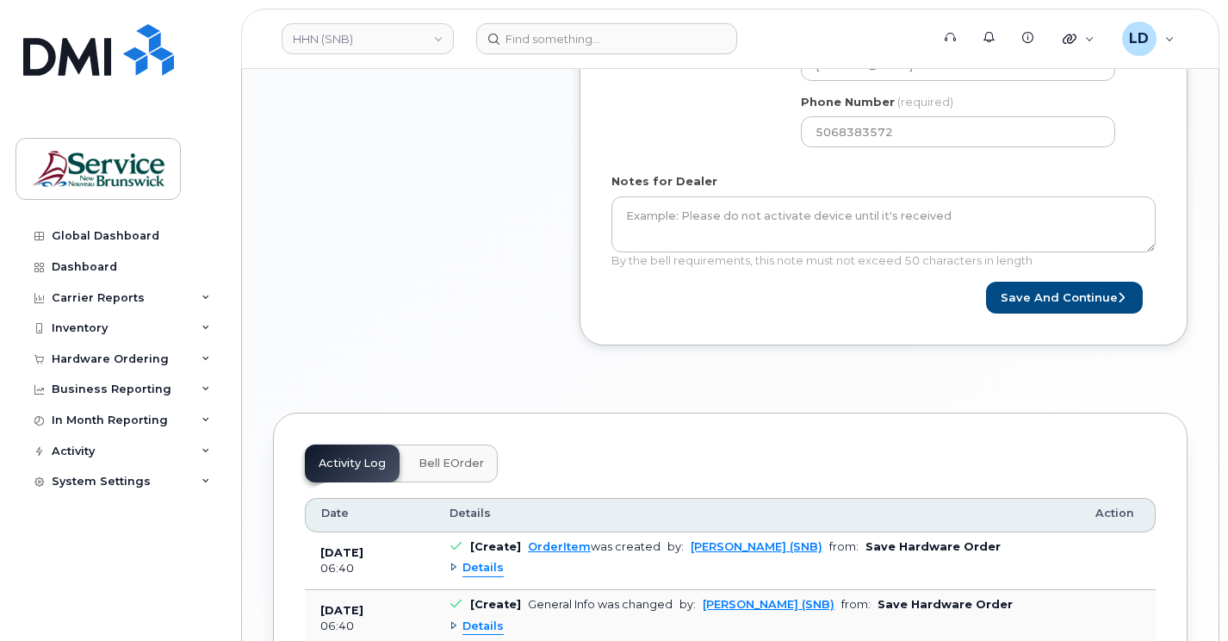
scroll to position [948, 0]
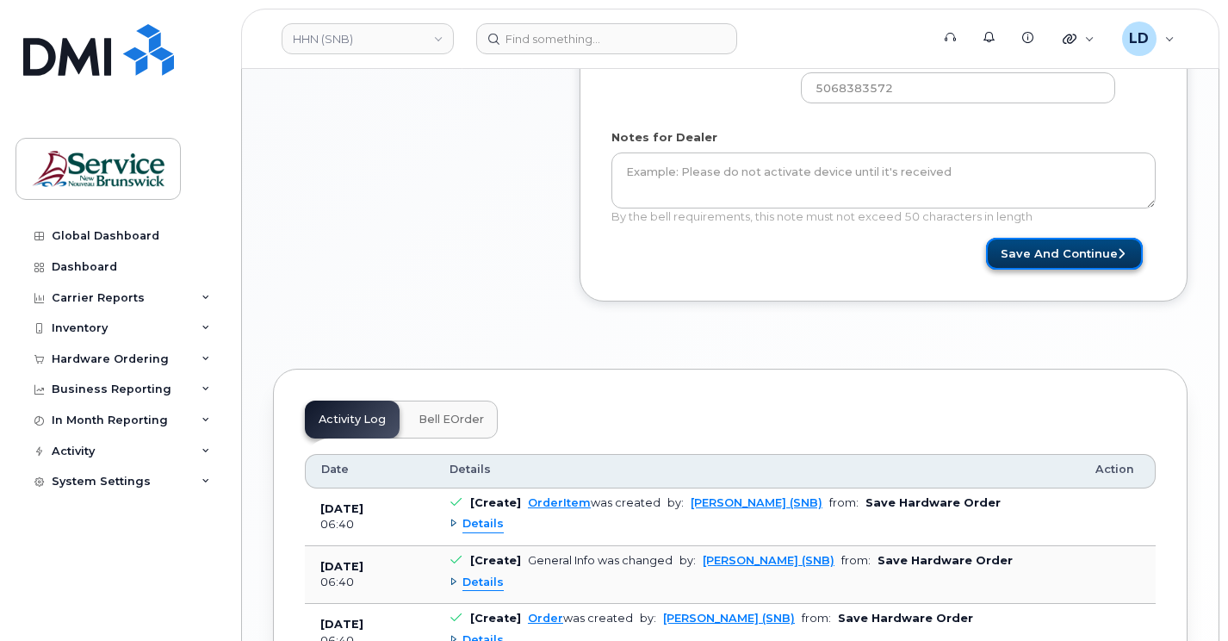
click at [1064, 265] on button "Save and Continue" at bounding box center [1064, 254] width 157 height 32
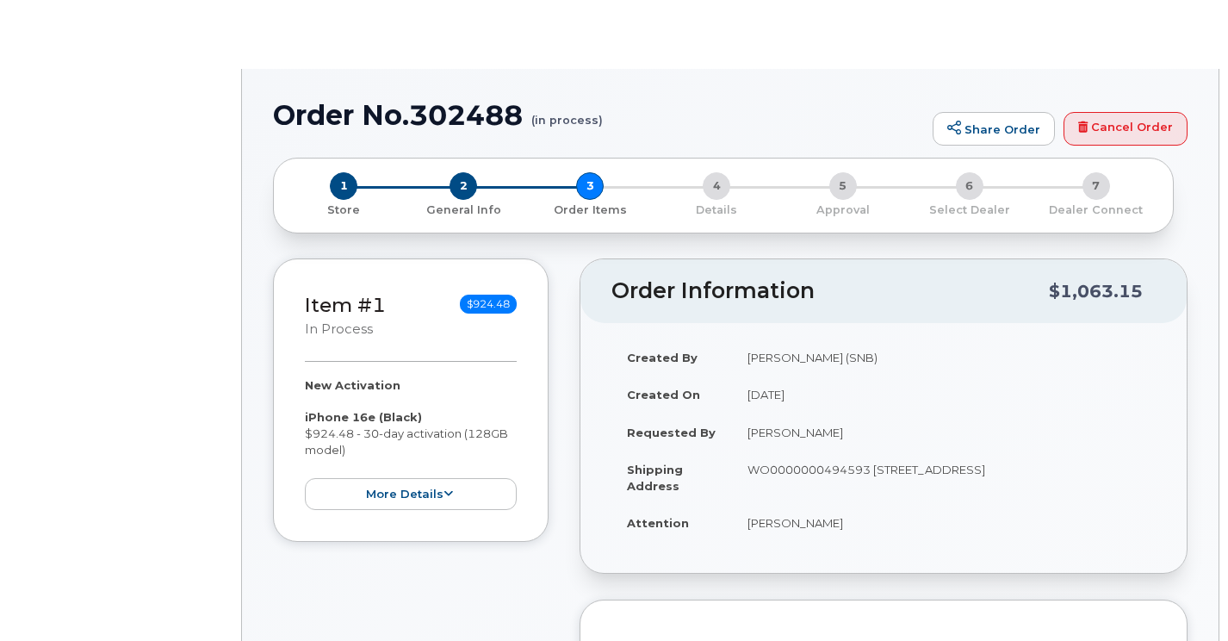
radio input "true"
select select
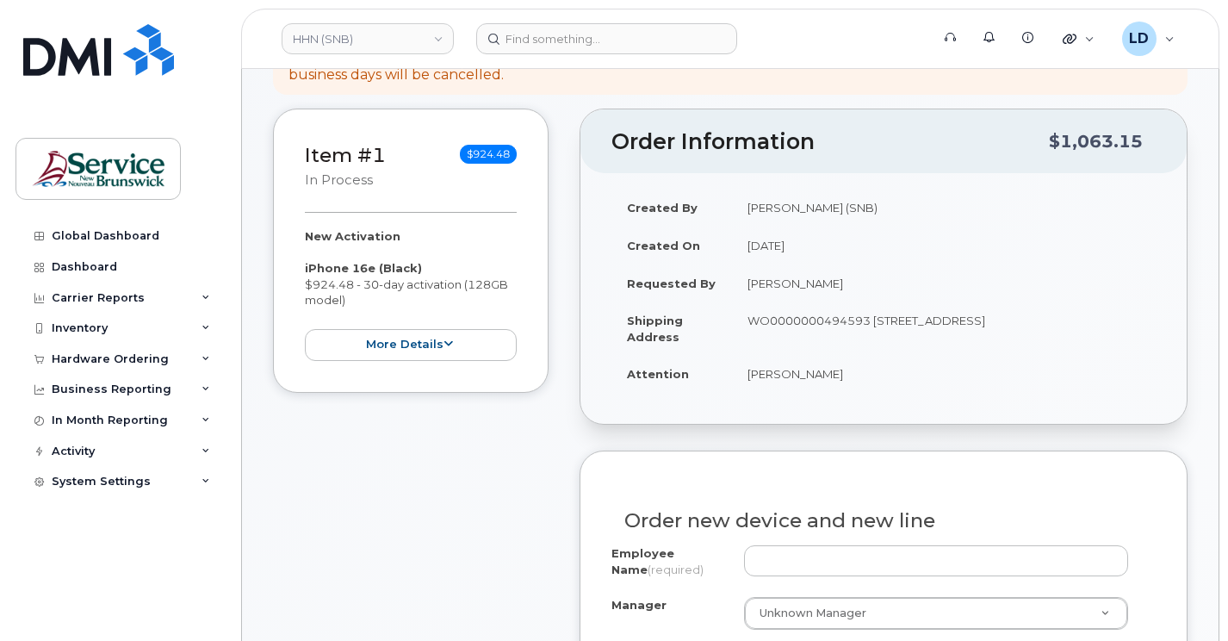
scroll to position [345, 0]
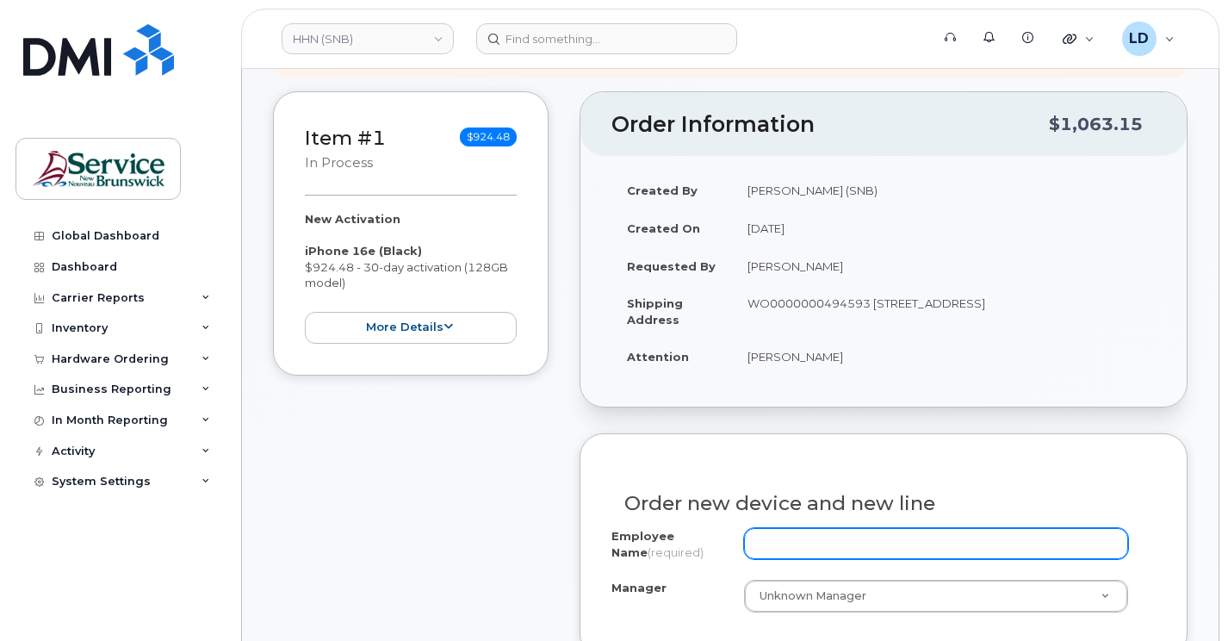
drag, startPoint x: 779, startPoint y: 549, endPoint x: 833, endPoint y: 541, distance: 54.8
click at [779, 549] on input "Employee Name (required)" at bounding box center [936, 543] width 384 height 31
click at [768, 544] on input "Employee Name (required)" at bounding box center [936, 543] width 384 height 31
paste input "département d’urgence"
click at [930, 542] on input "département d’urgence" at bounding box center [936, 543] width 384 height 31
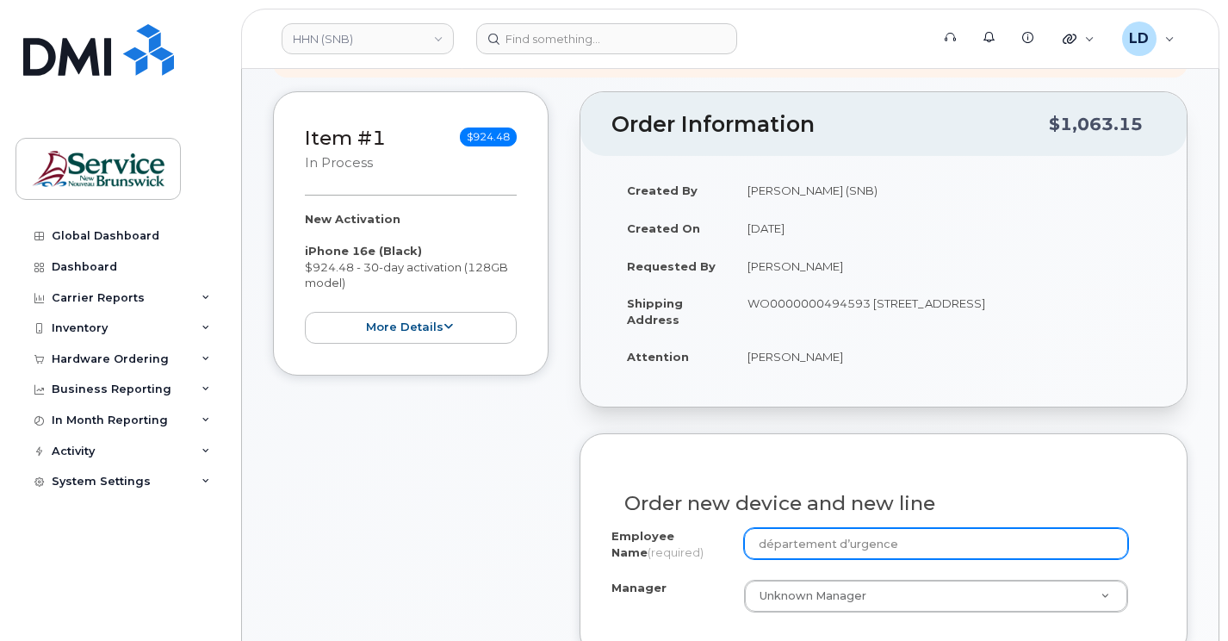
paste input "HSMK"
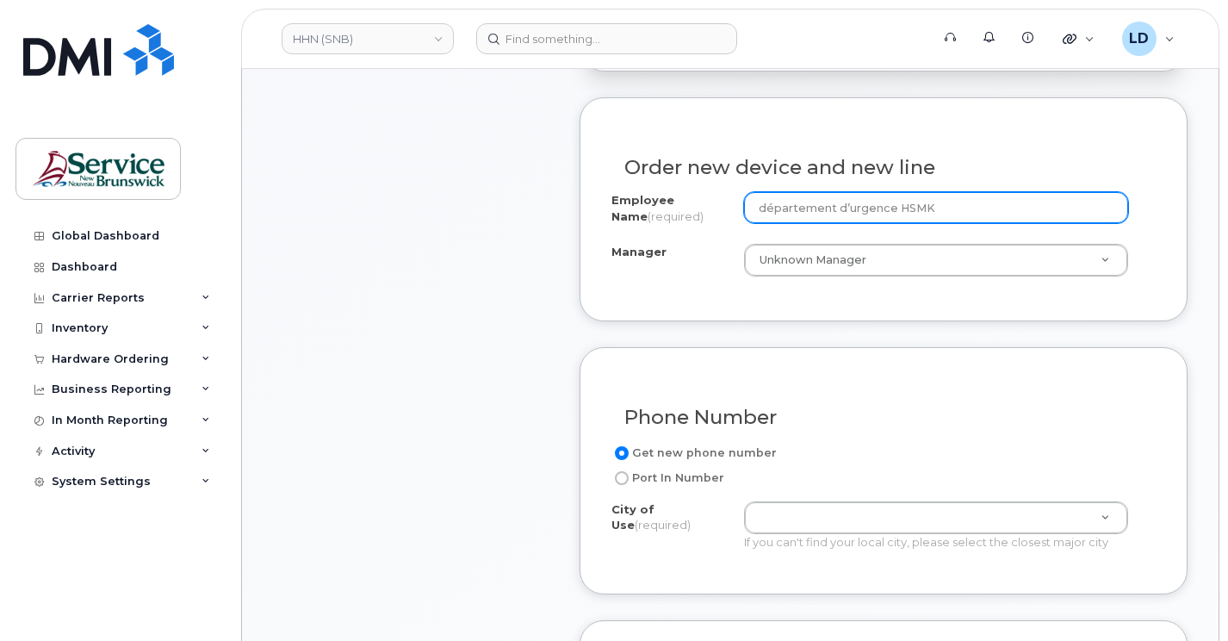
scroll to position [689, 0]
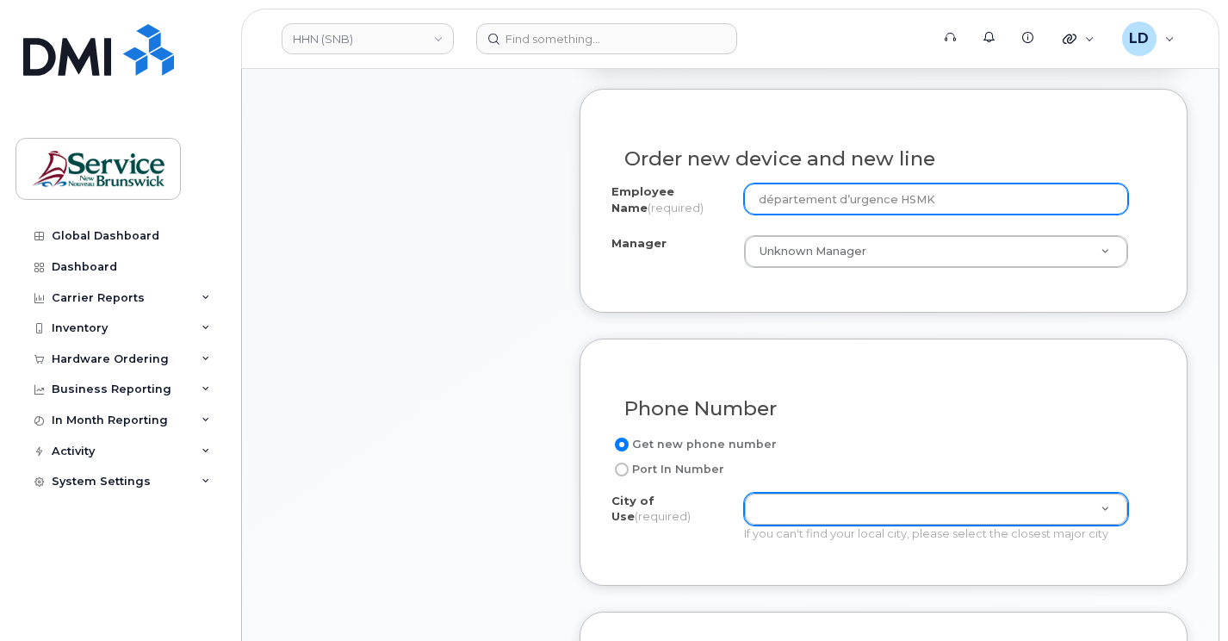
type input "département d’urgence HSMK"
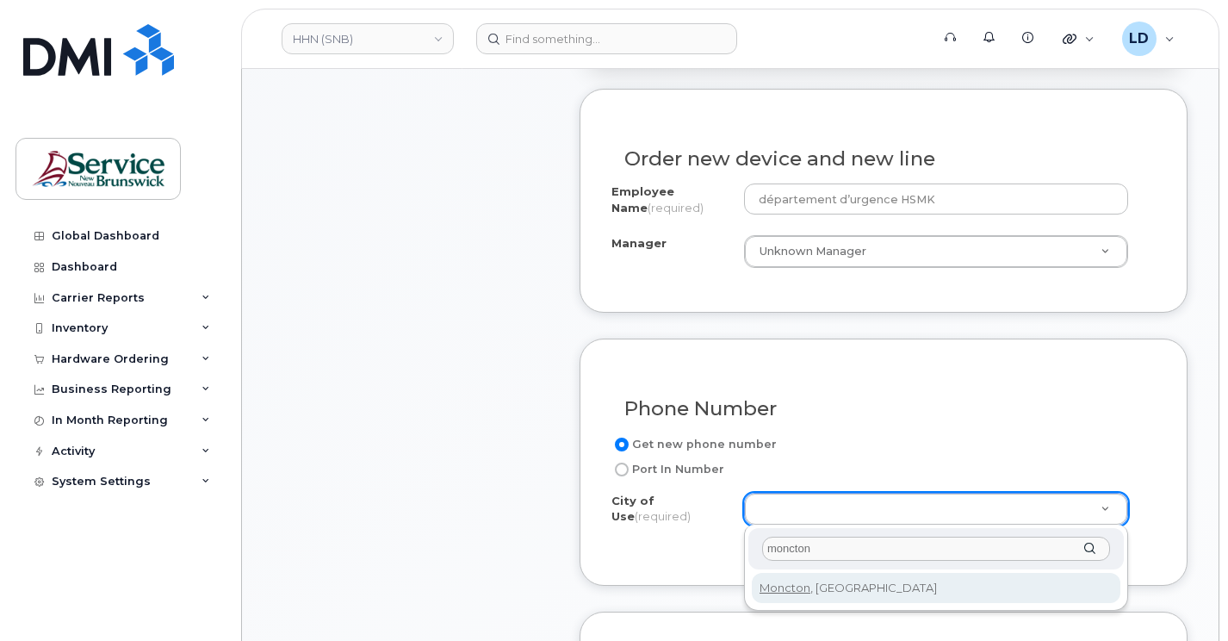
type input "moncton"
type input "1817"
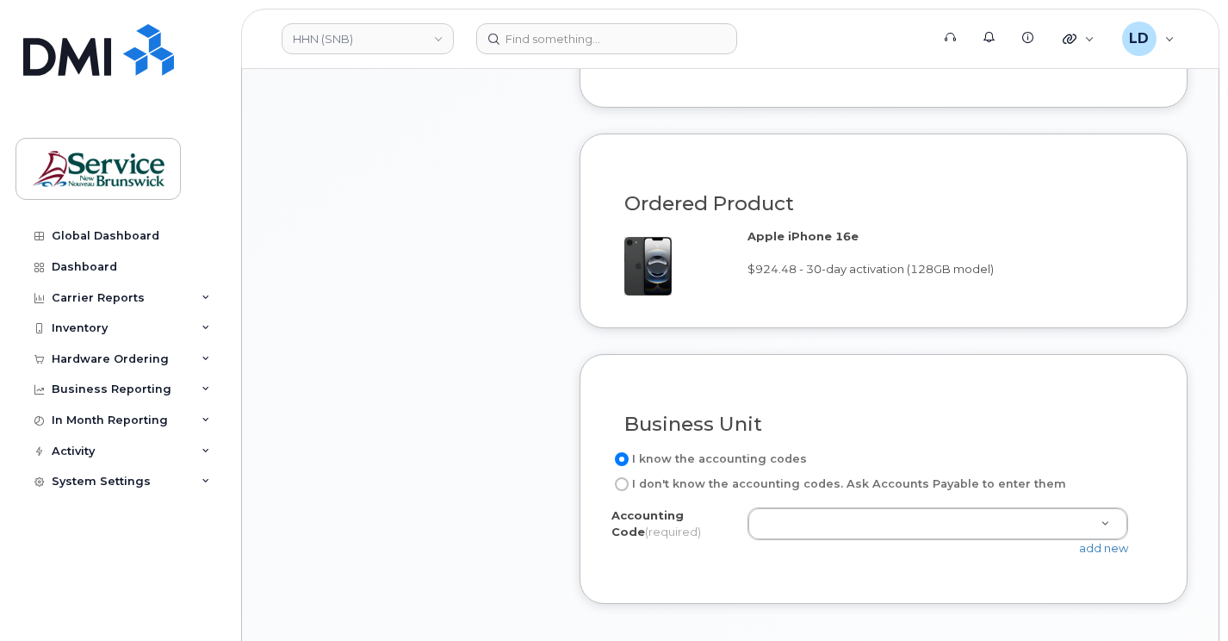
scroll to position [1206, 0]
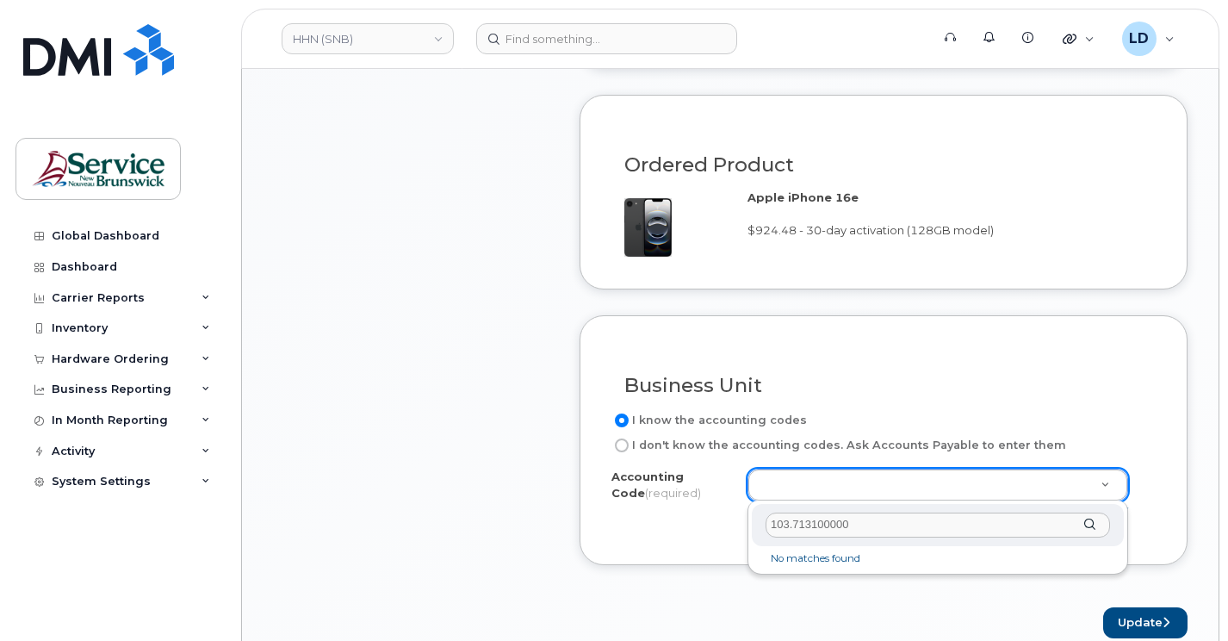
click at [788, 521] on input "103.713100000" at bounding box center [938, 525] width 345 height 25
type input "1031.713100000"
select select "1031.713100000"
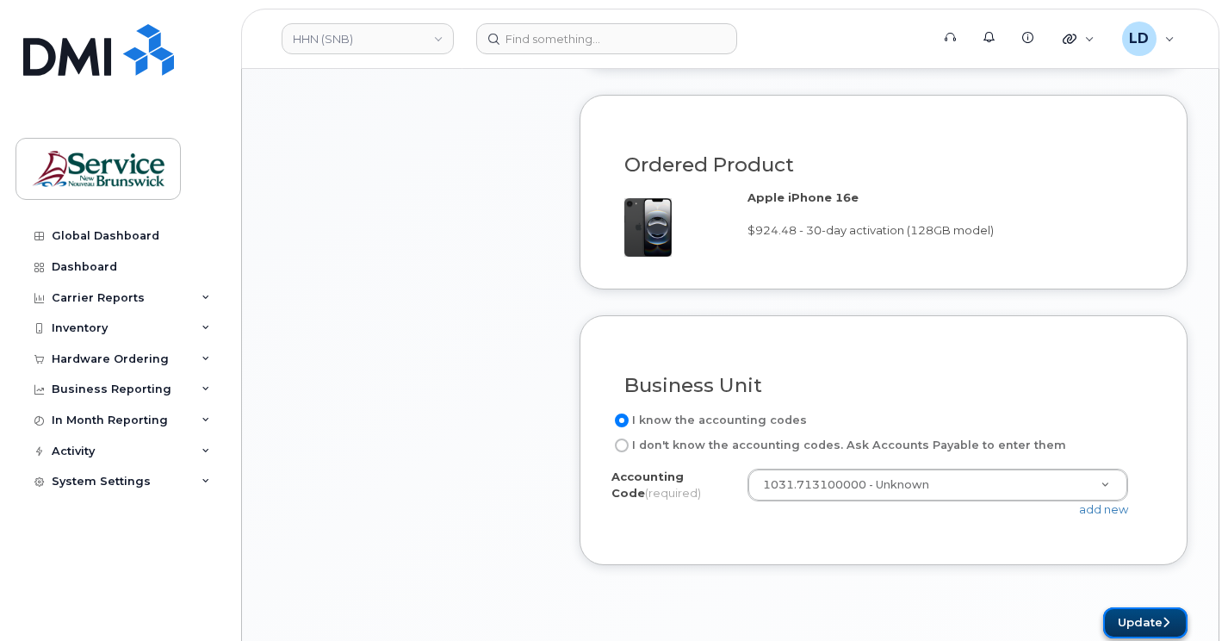
click at [1141, 618] on button "Update" at bounding box center [1146, 623] width 84 height 32
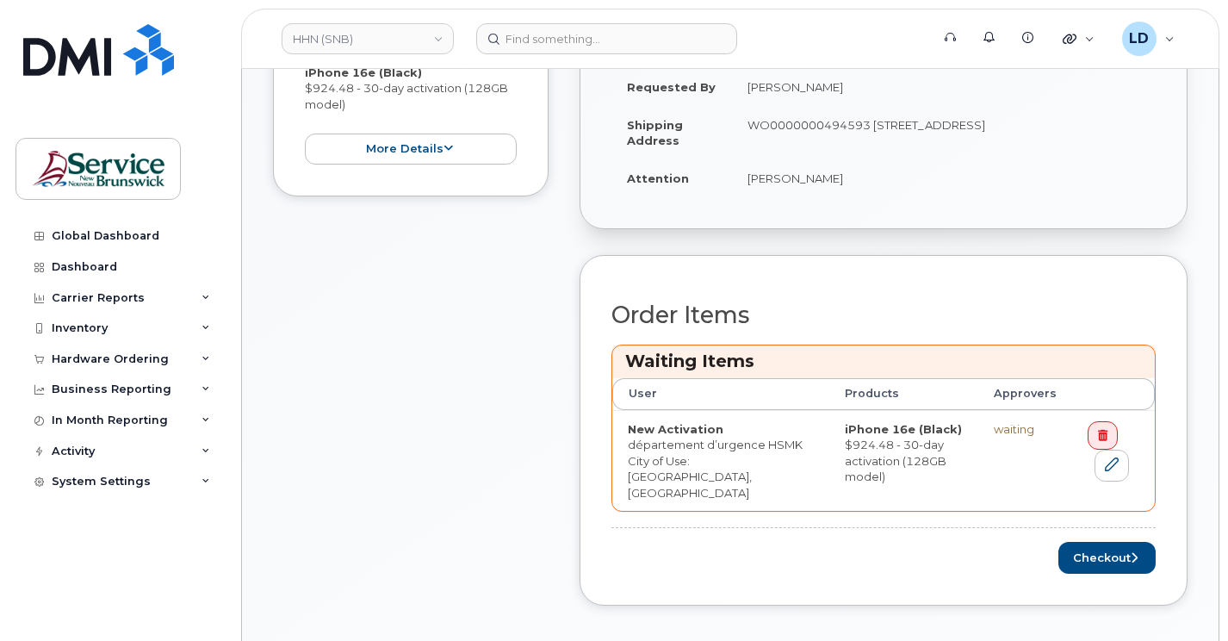
scroll to position [603, 0]
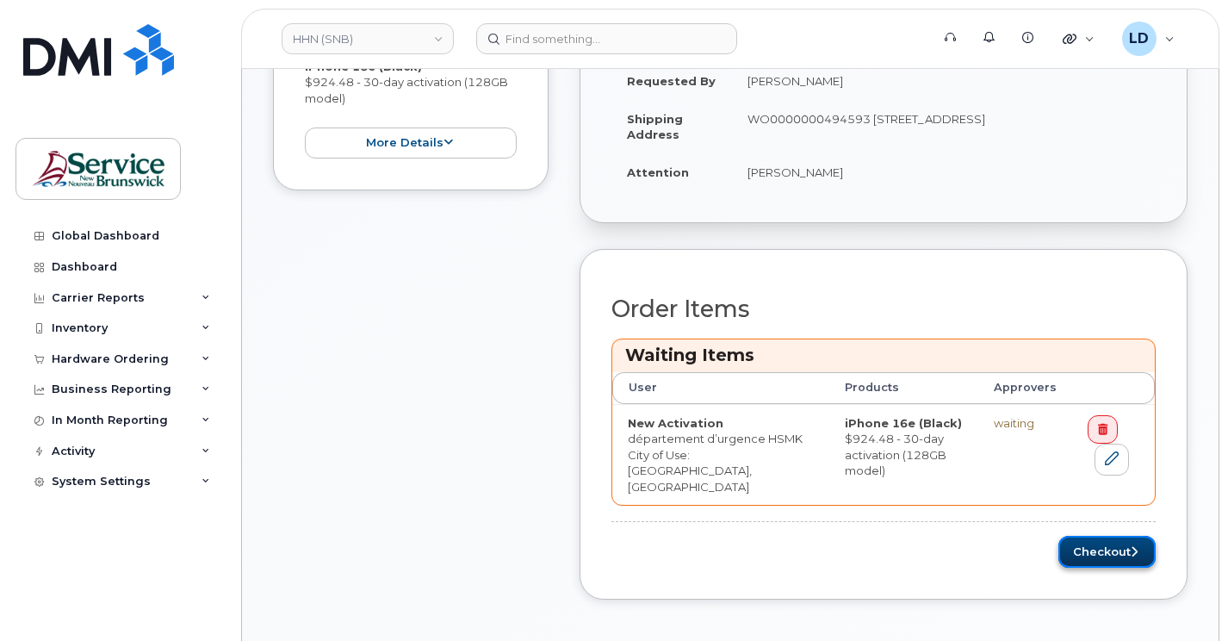
click at [1108, 550] on button "Checkout" at bounding box center [1107, 552] width 97 height 32
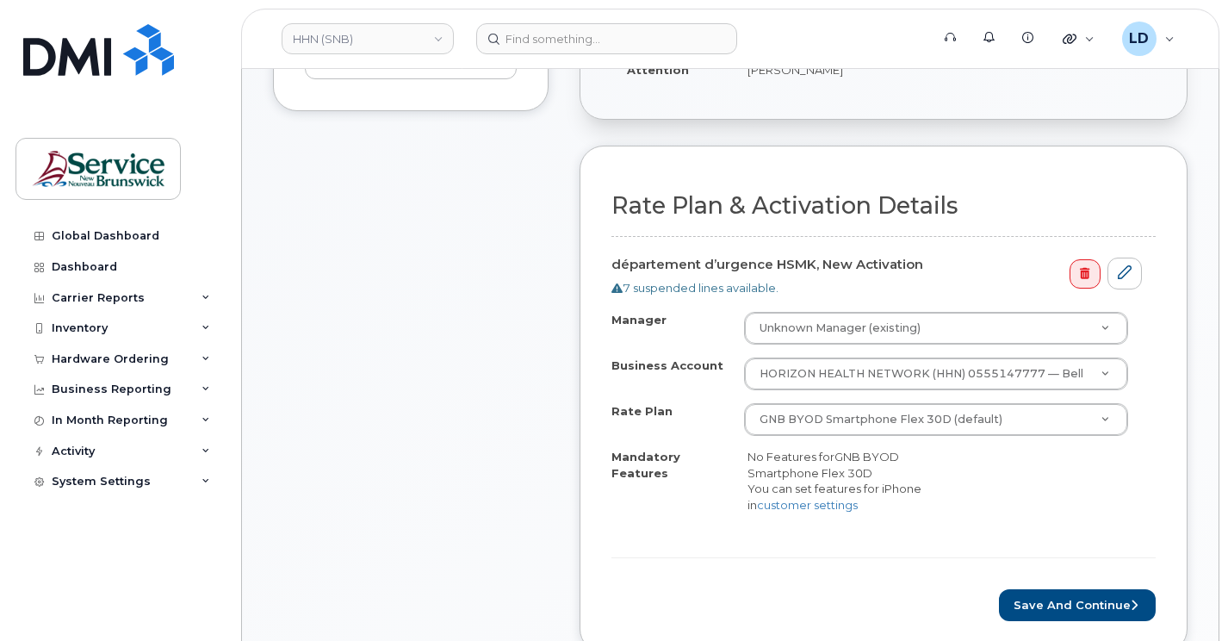
scroll to position [603, 0]
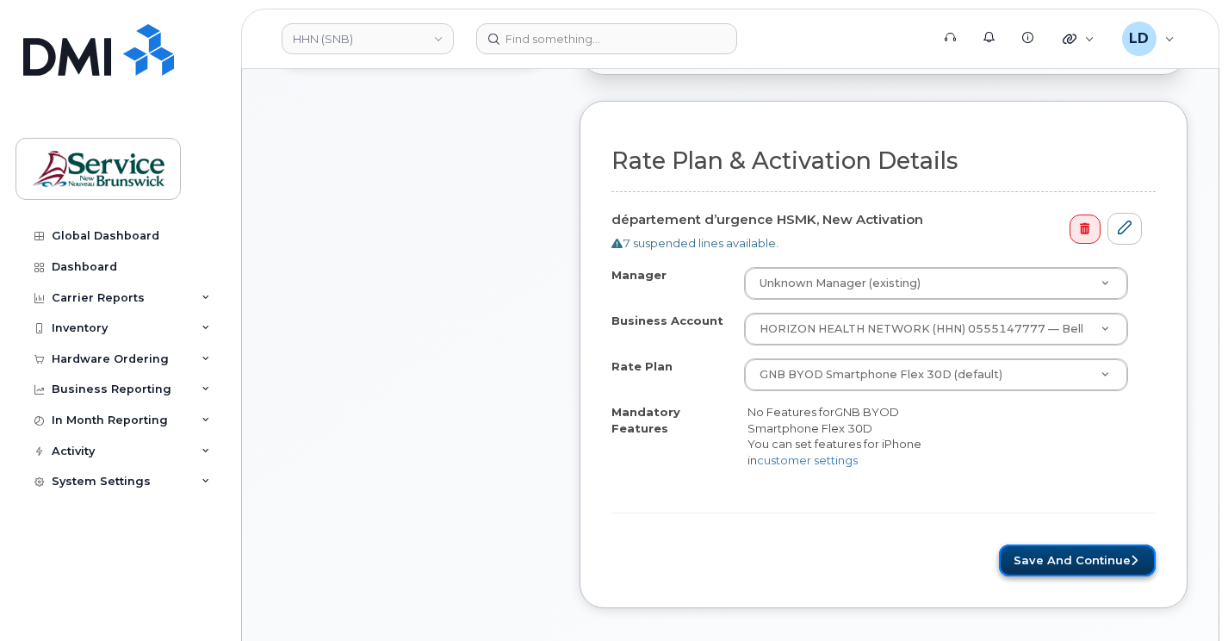
click at [1046, 557] on button "Save and Continue" at bounding box center [1077, 560] width 157 height 32
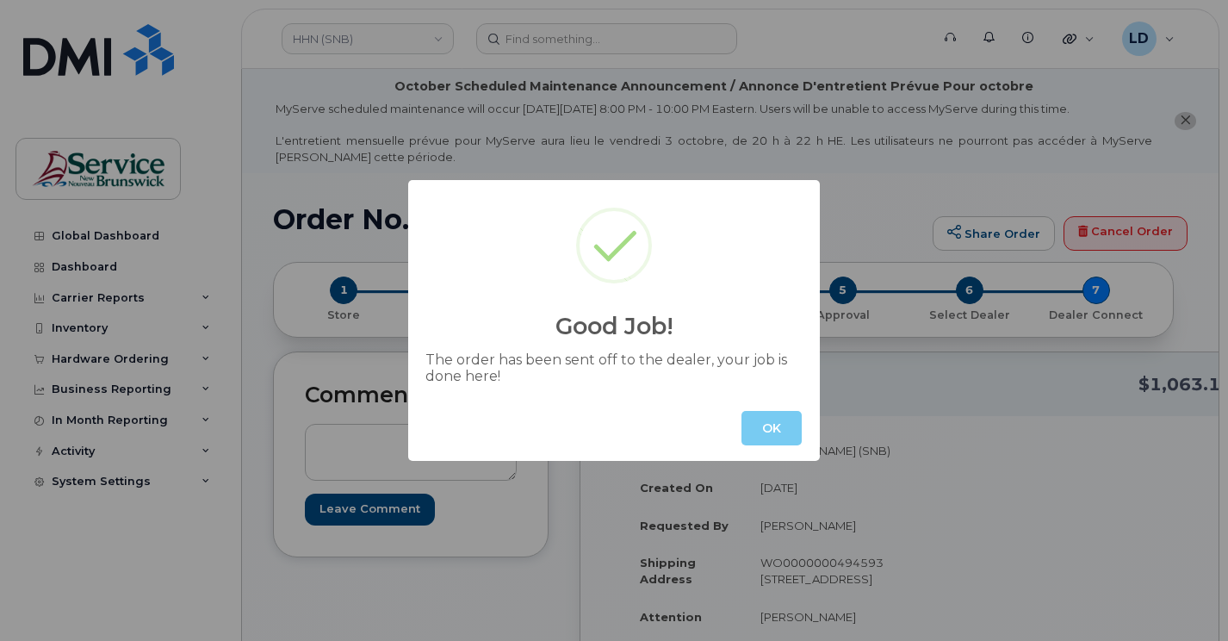
click at [768, 420] on button "OK" at bounding box center [772, 428] width 60 height 34
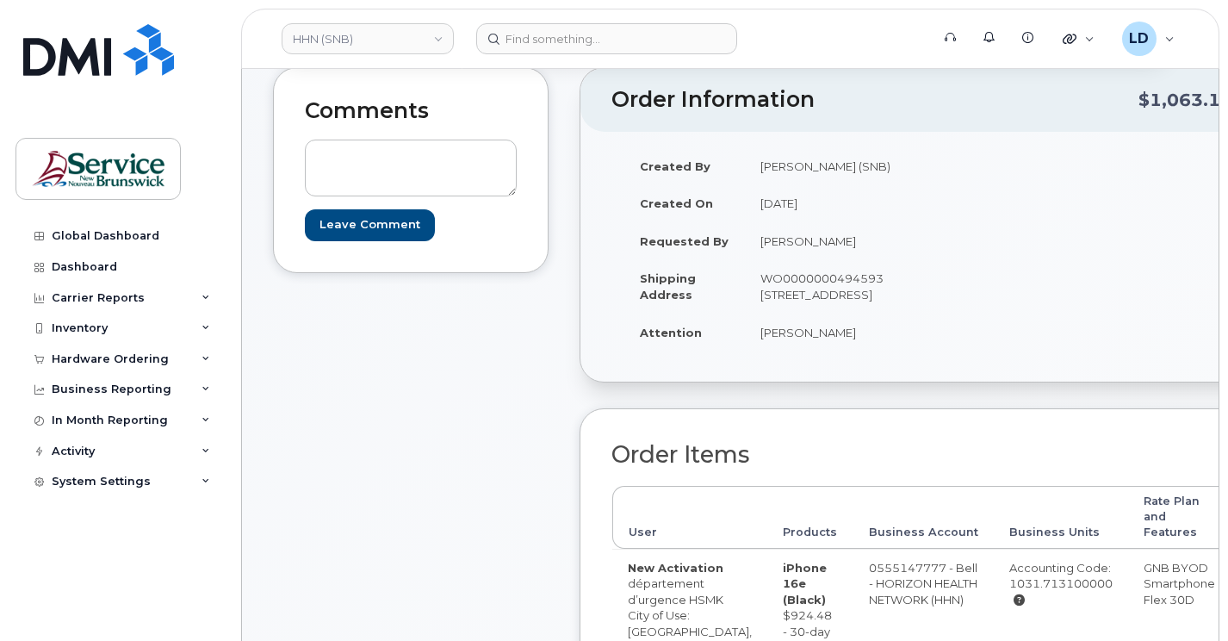
scroll to position [258, 0]
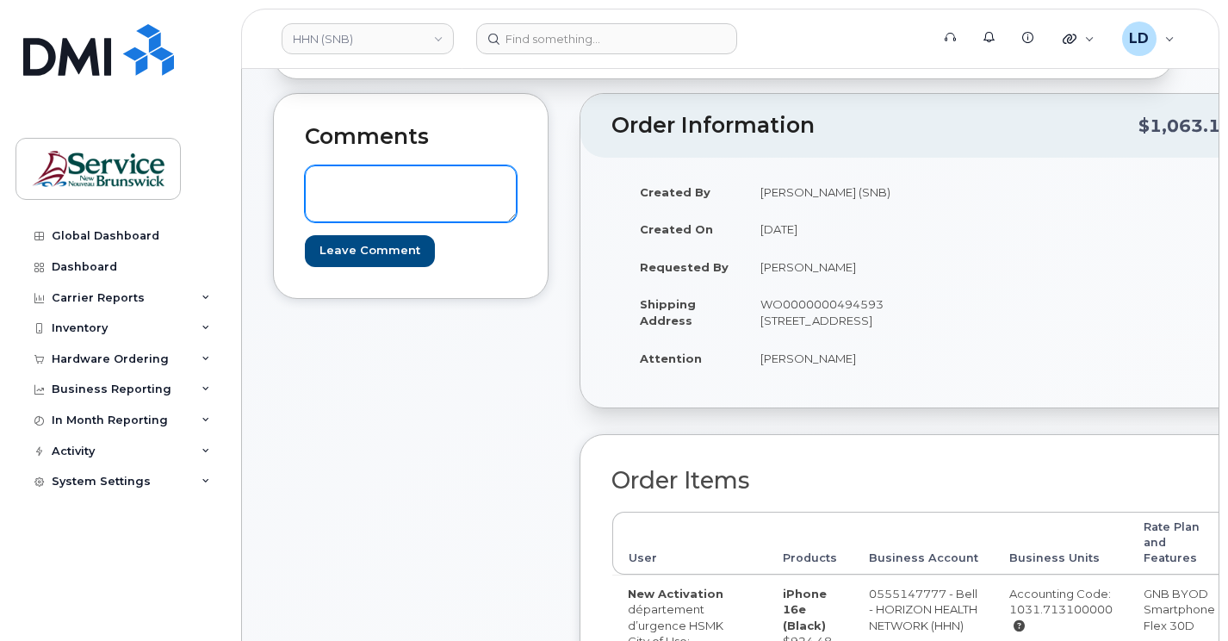
click at [351, 185] on textarea at bounding box center [411, 193] width 212 height 57
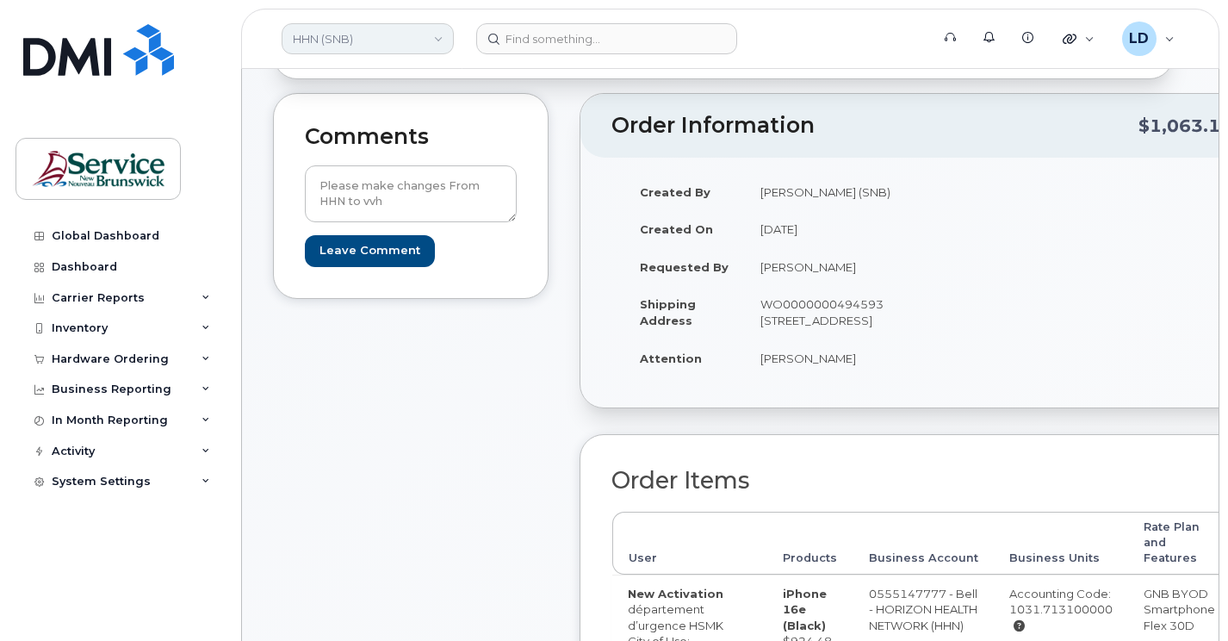
click at [432, 43] on link "HHN (SNB)" at bounding box center [368, 38] width 172 height 31
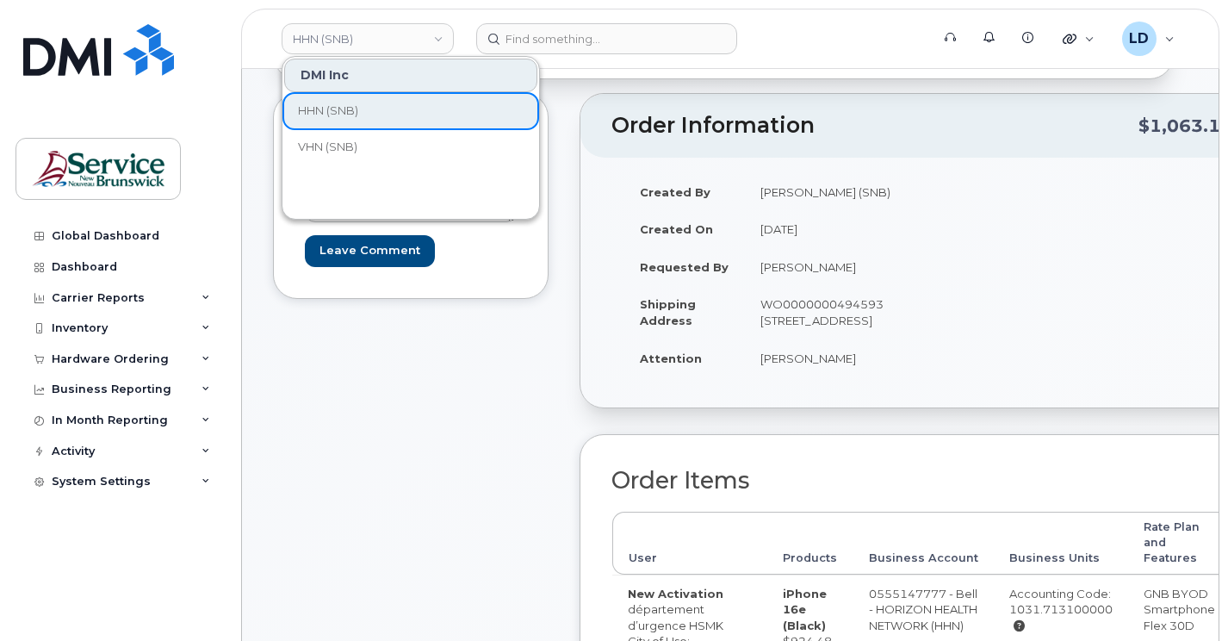
click at [454, 245] on form "Please make changes From HHN to vvh Leave Comment" at bounding box center [411, 215] width 212 height 101
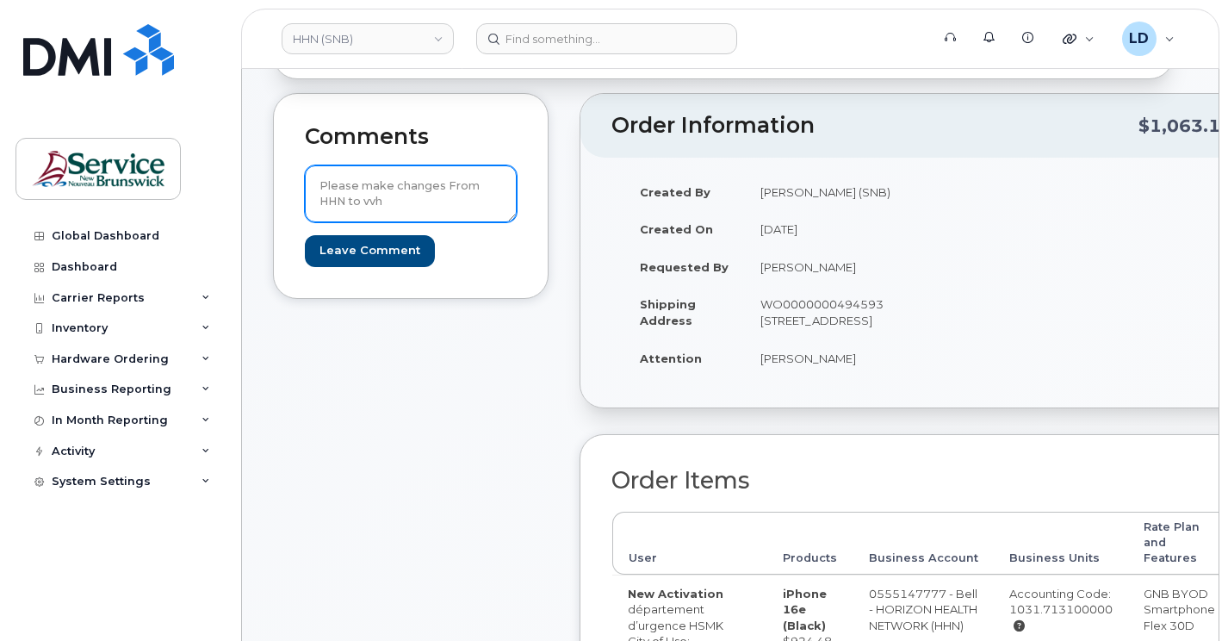
drag, startPoint x: 386, startPoint y: 201, endPoint x: 367, endPoint y: 200, distance: 19.0
click at [367, 200] on textarea "Please make changes From HHN to vvh" at bounding box center [411, 193] width 212 height 57
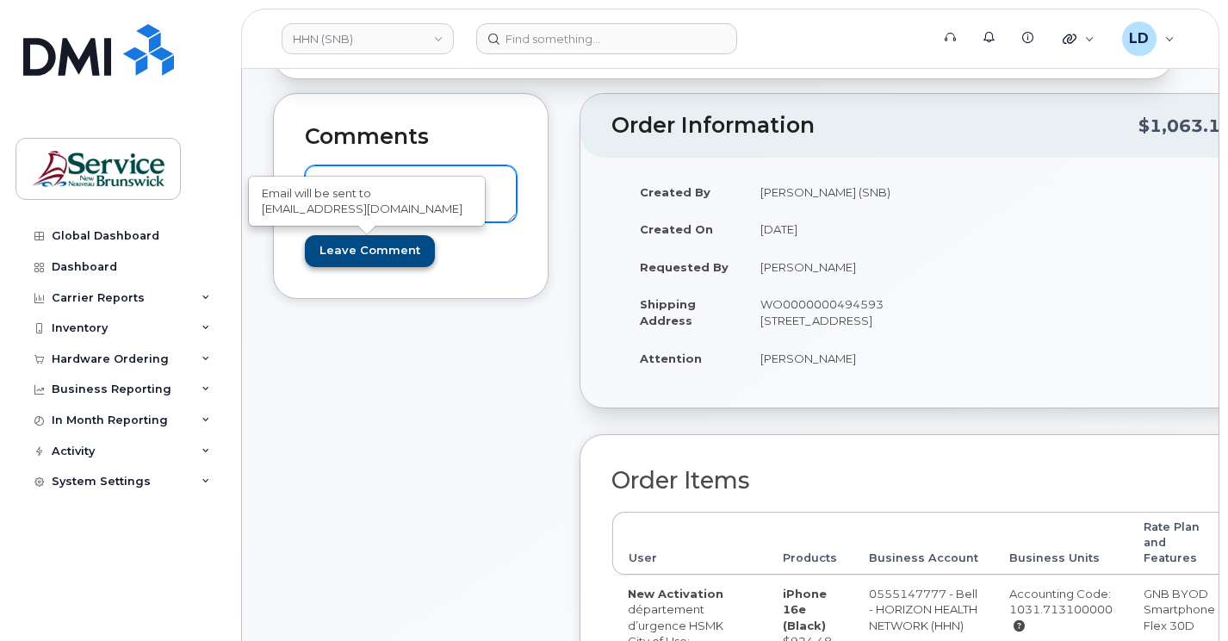
type textarea "Please make changes From HHN to vhn"
click at [363, 253] on input "Leave Comment" at bounding box center [370, 251] width 130 height 32
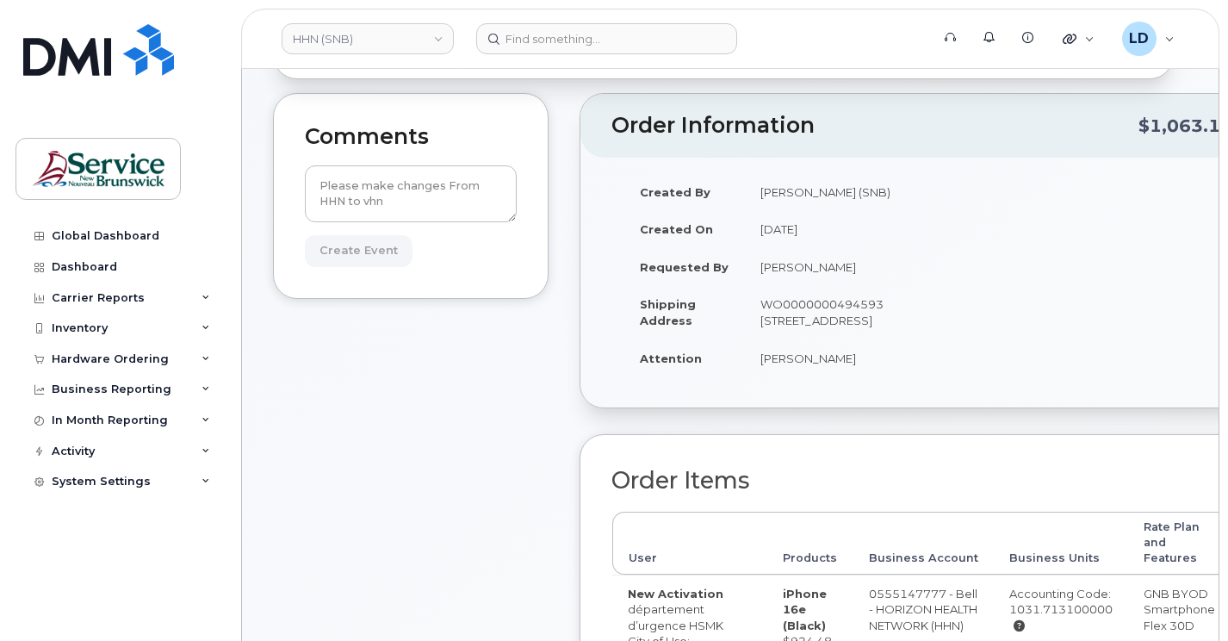
type input "Create Event"
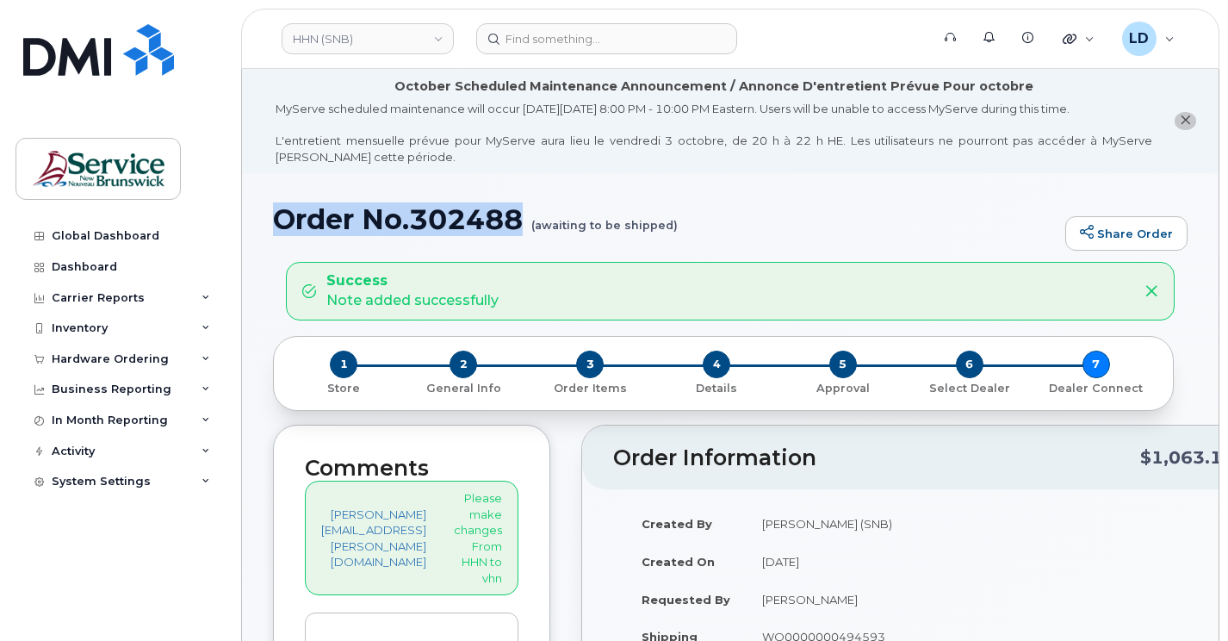
drag, startPoint x: 283, startPoint y: 218, endPoint x: 522, endPoint y: 220, distance: 239.5
drag, startPoint x: 522, startPoint y: 220, endPoint x: 495, endPoint y: 217, distance: 26.8
copy h1 "Order No.302488"
